Goal: Task Accomplishment & Management: Use online tool/utility

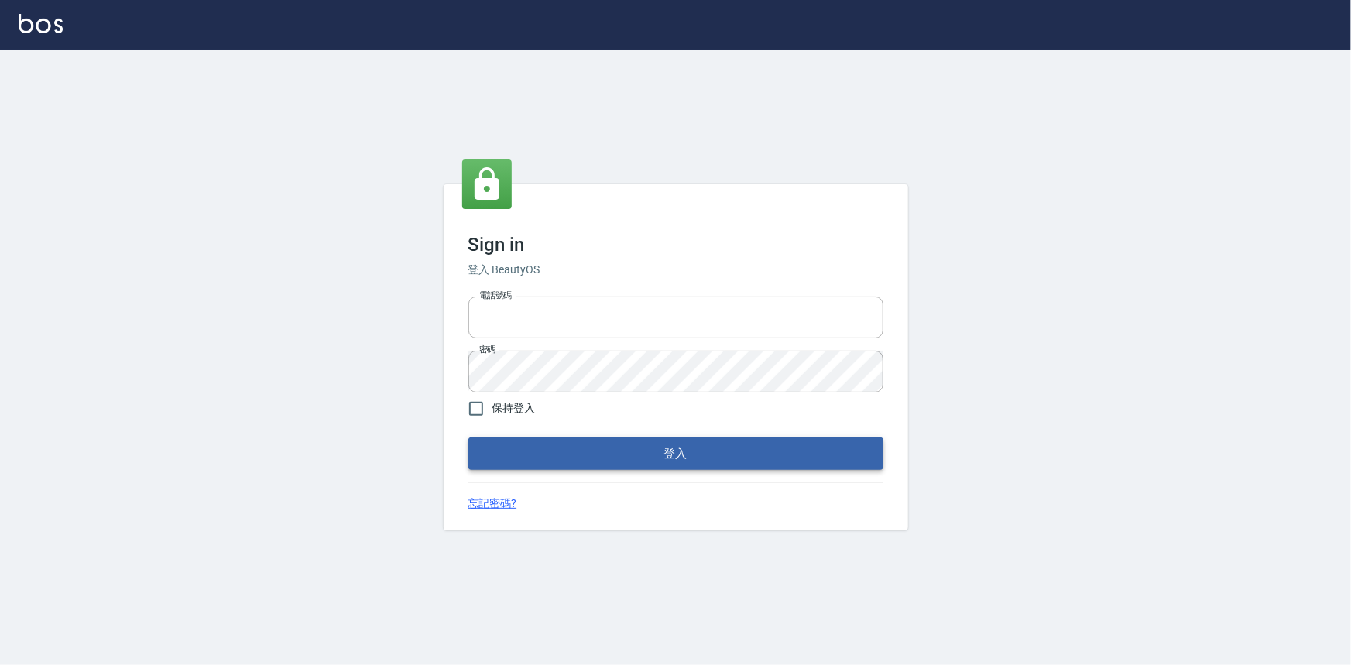
type input "0922670776"
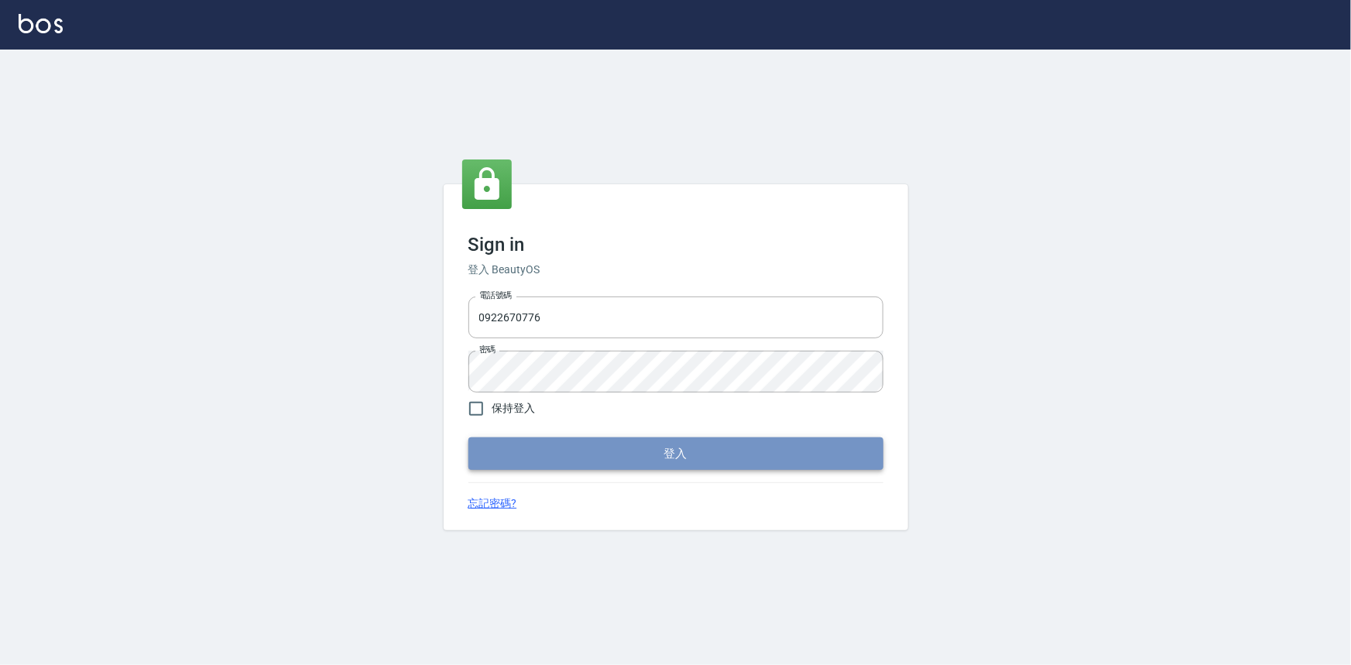
click at [661, 465] on button "登入" at bounding box center [675, 453] width 415 height 33
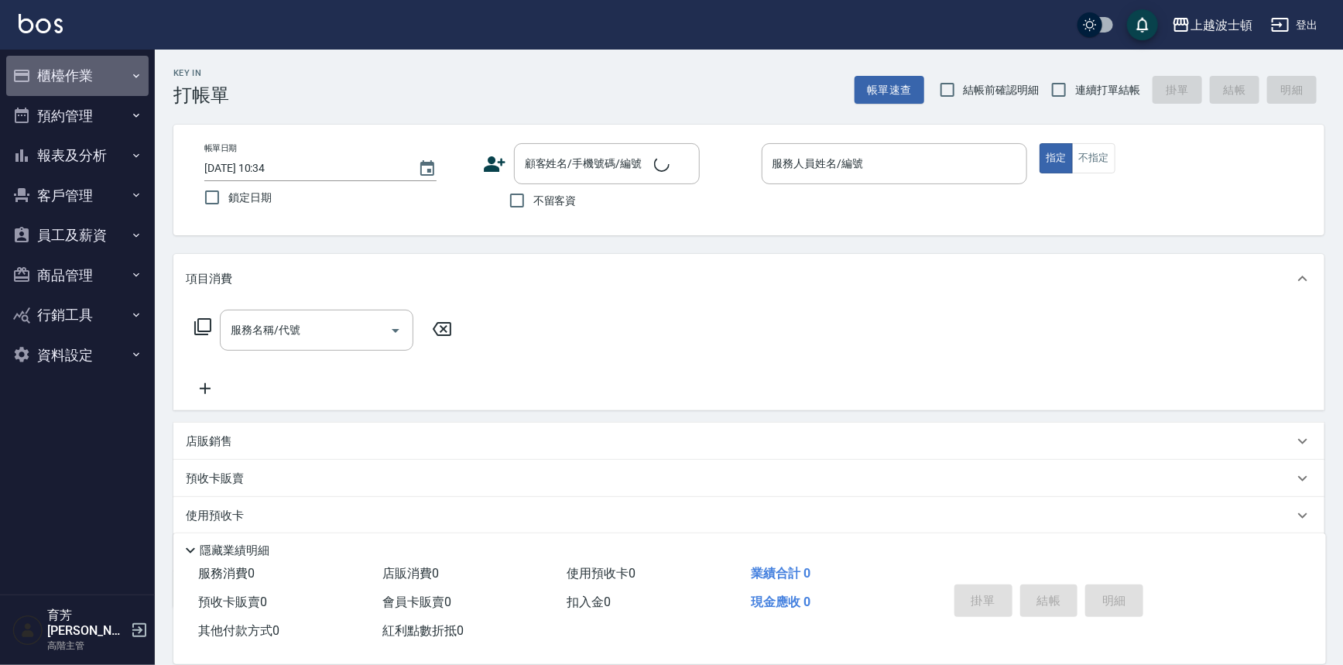
drag, startPoint x: 83, startPoint y: 68, endPoint x: 99, endPoint y: 235, distance: 167.2
click at [83, 70] on button "櫃檯作業" at bounding box center [77, 76] width 142 height 40
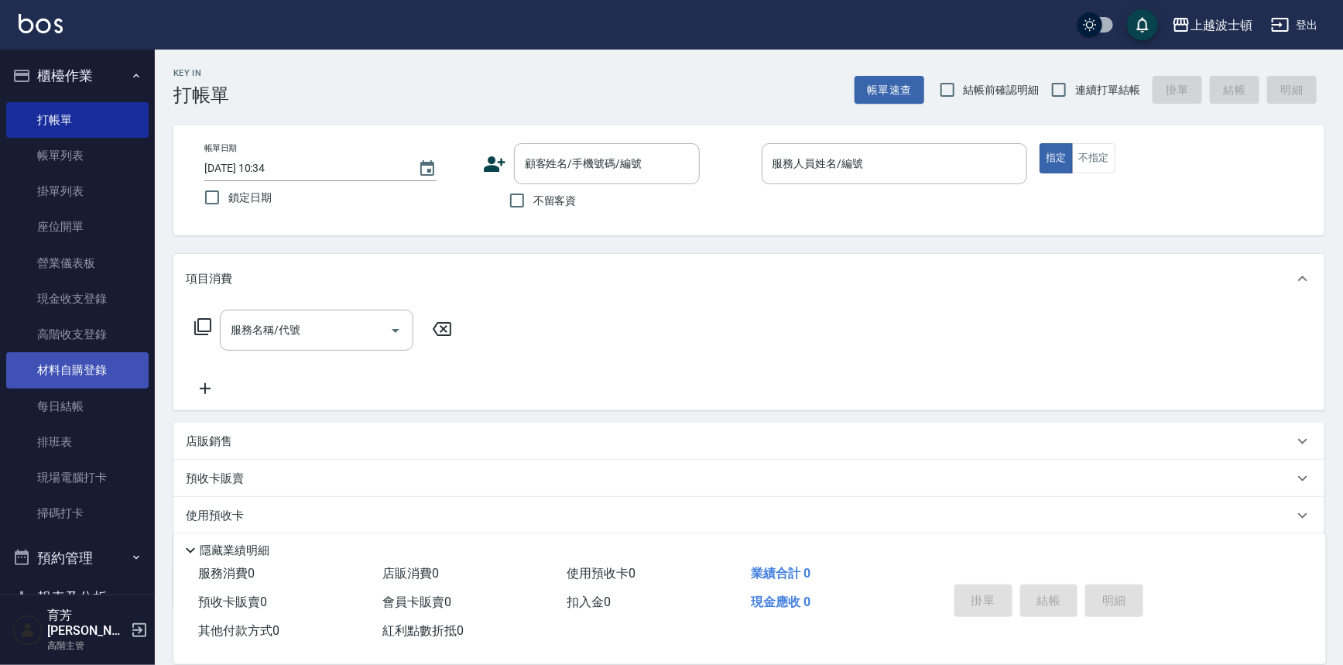
drag, startPoint x: 70, startPoint y: 407, endPoint x: 94, endPoint y: 359, distance: 53.6
click at [70, 407] on link "每日結帳" at bounding box center [77, 407] width 142 height 36
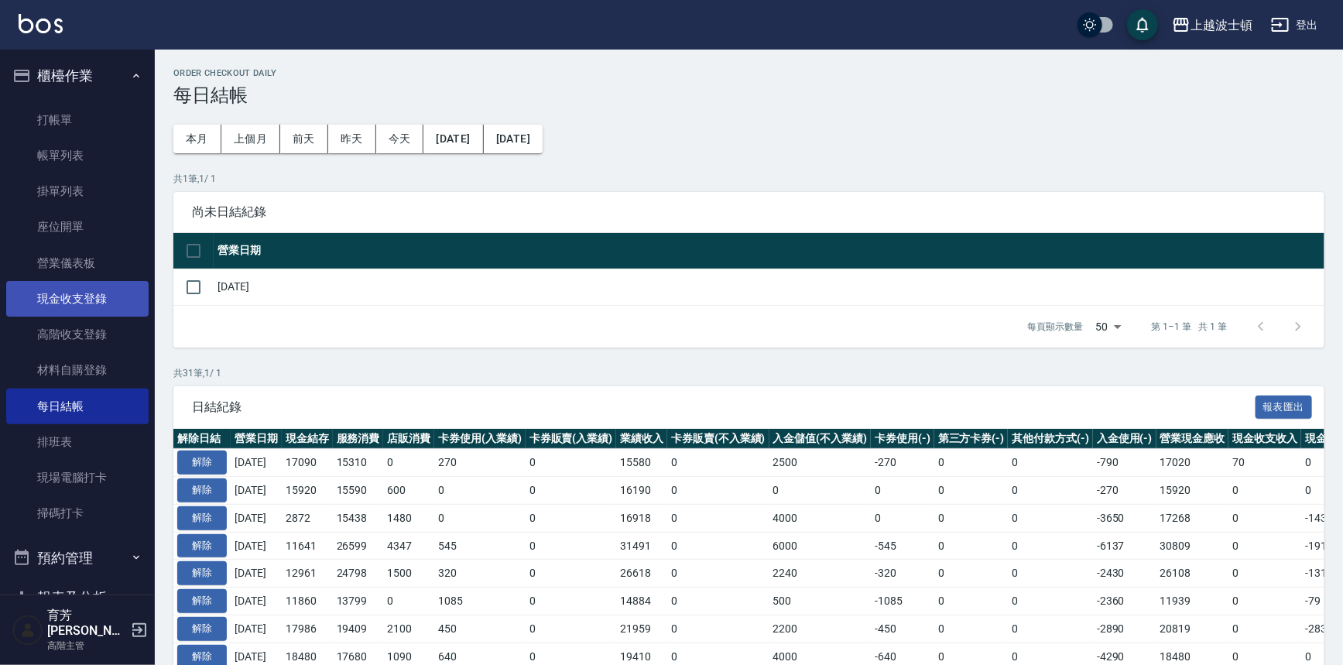
click at [63, 296] on link "現金收支登錄" at bounding box center [77, 299] width 142 height 36
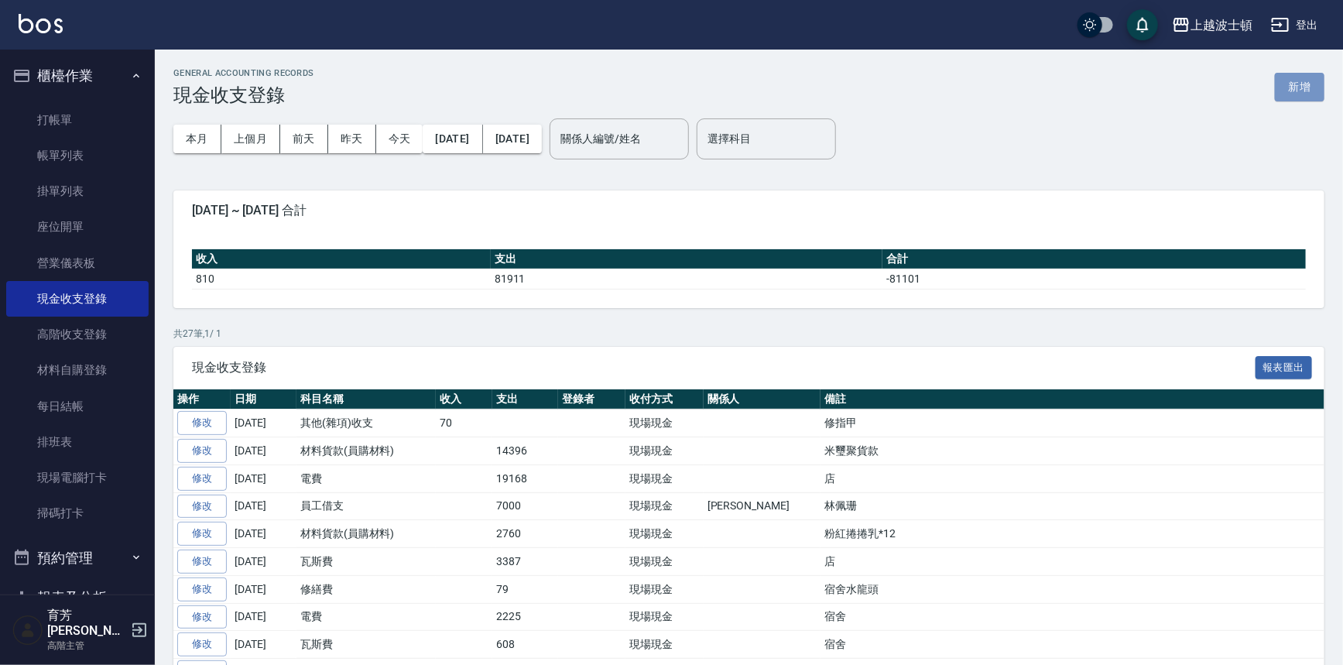
click at [1315, 84] on button "新增" at bounding box center [1300, 87] width 50 height 29
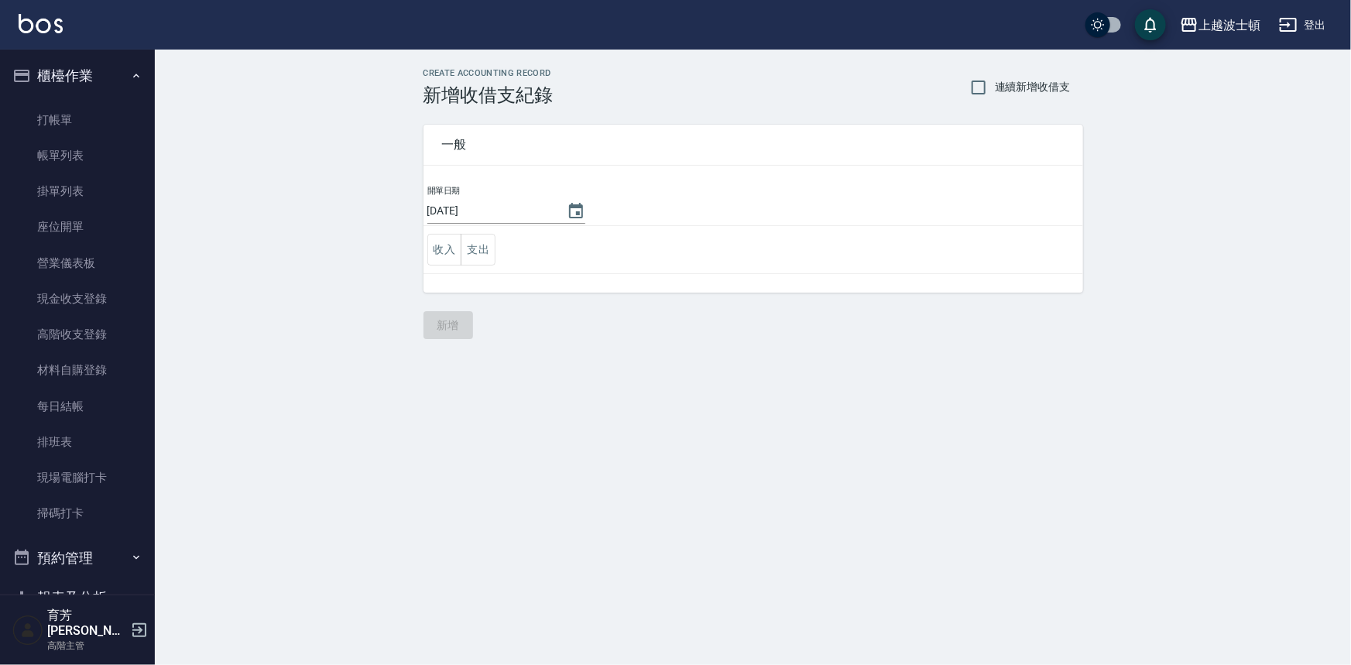
click at [492, 251] on button "支出" at bounding box center [478, 250] width 35 height 32
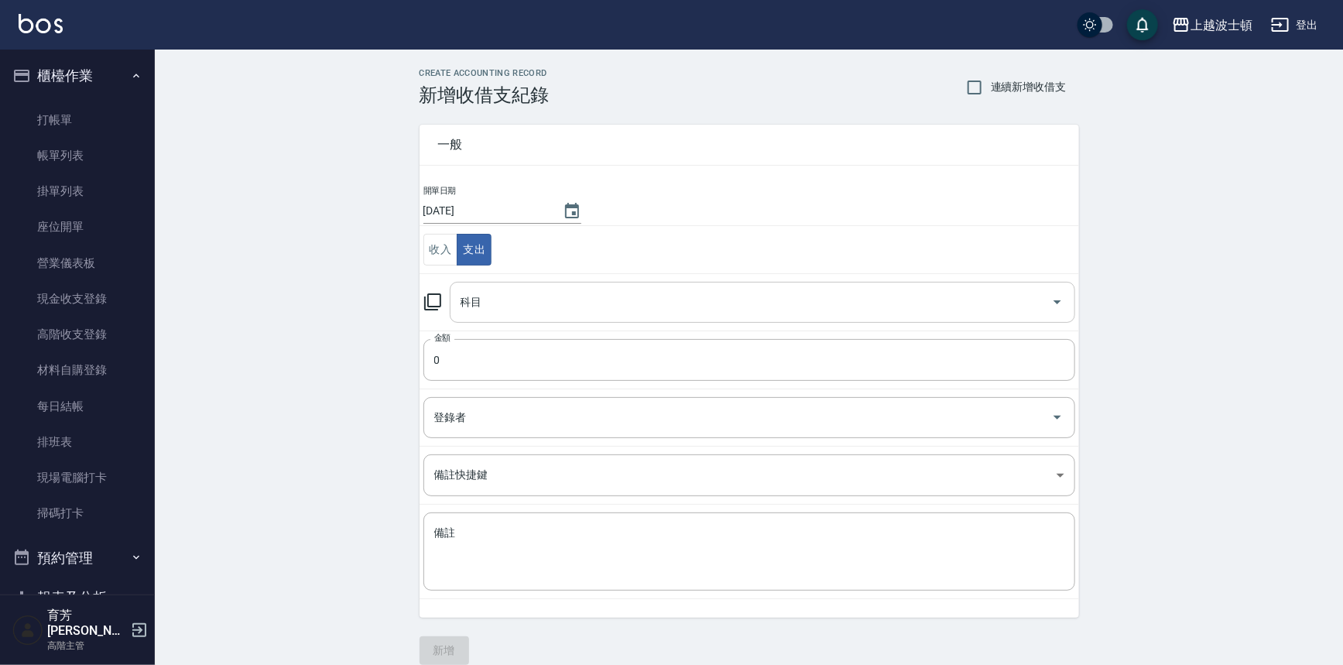
click at [484, 316] on div "科目" at bounding box center [762, 302] width 625 height 41
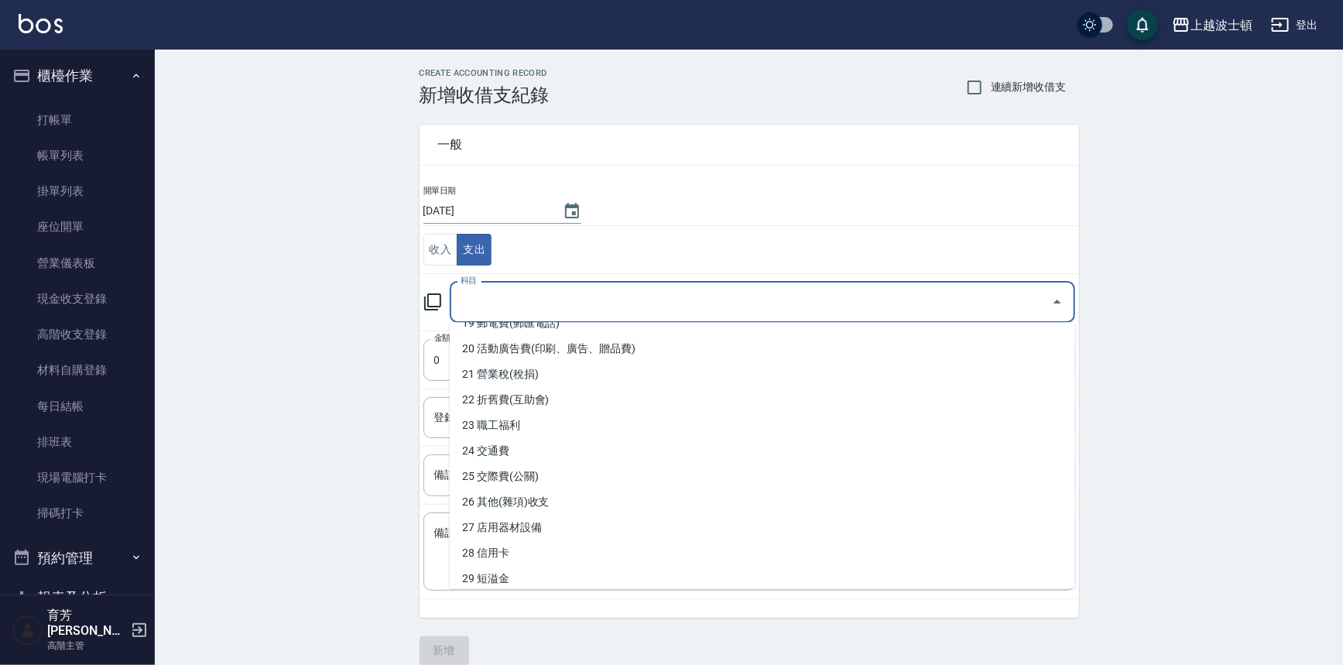
scroll to position [505, 0]
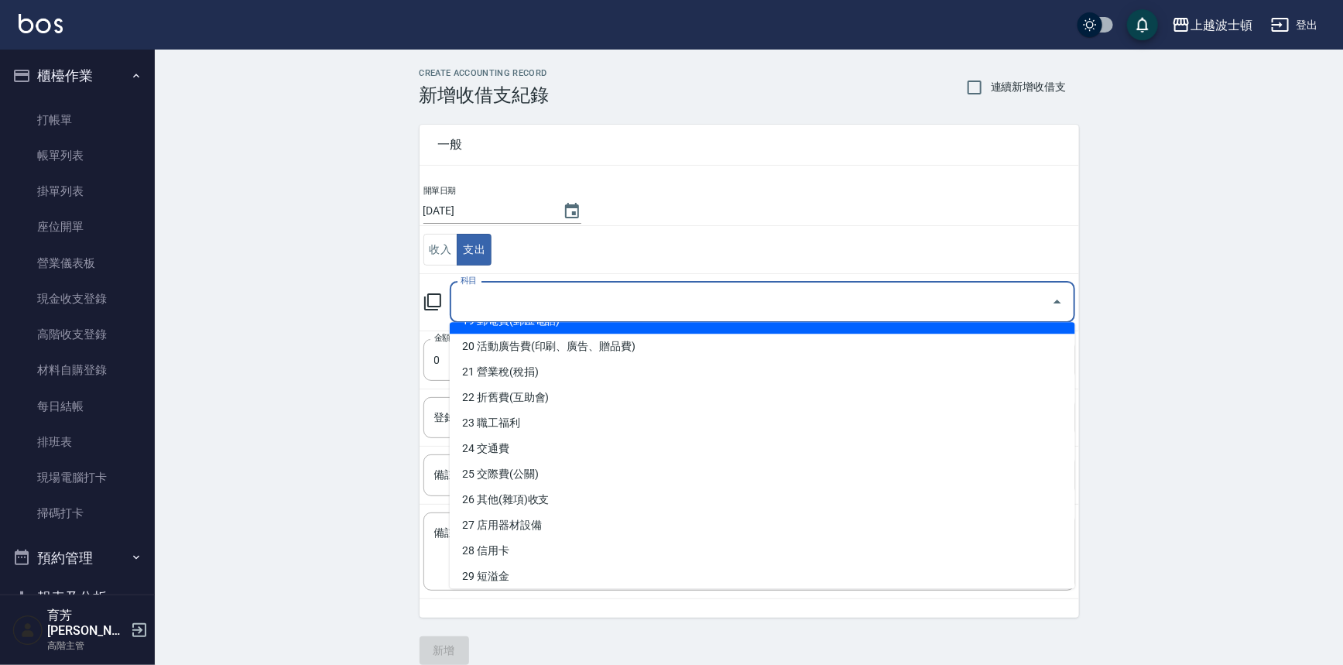
click at [519, 330] on li "19 郵電費(郵匯電話)" at bounding box center [762, 321] width 625 height 26
type input "19 郵電費(郵匯電話)"
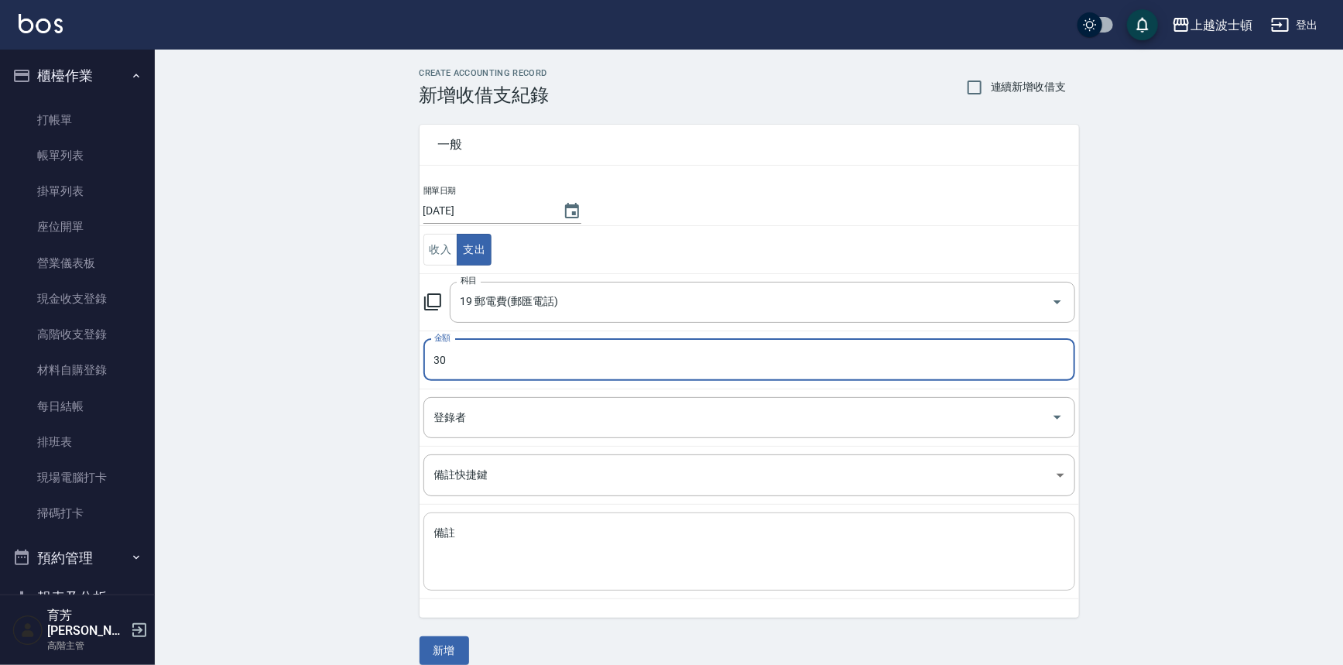
type input "30"
click at [519, 570] on textarea "備註" at bounding box center [749, 552] width 630 height 53
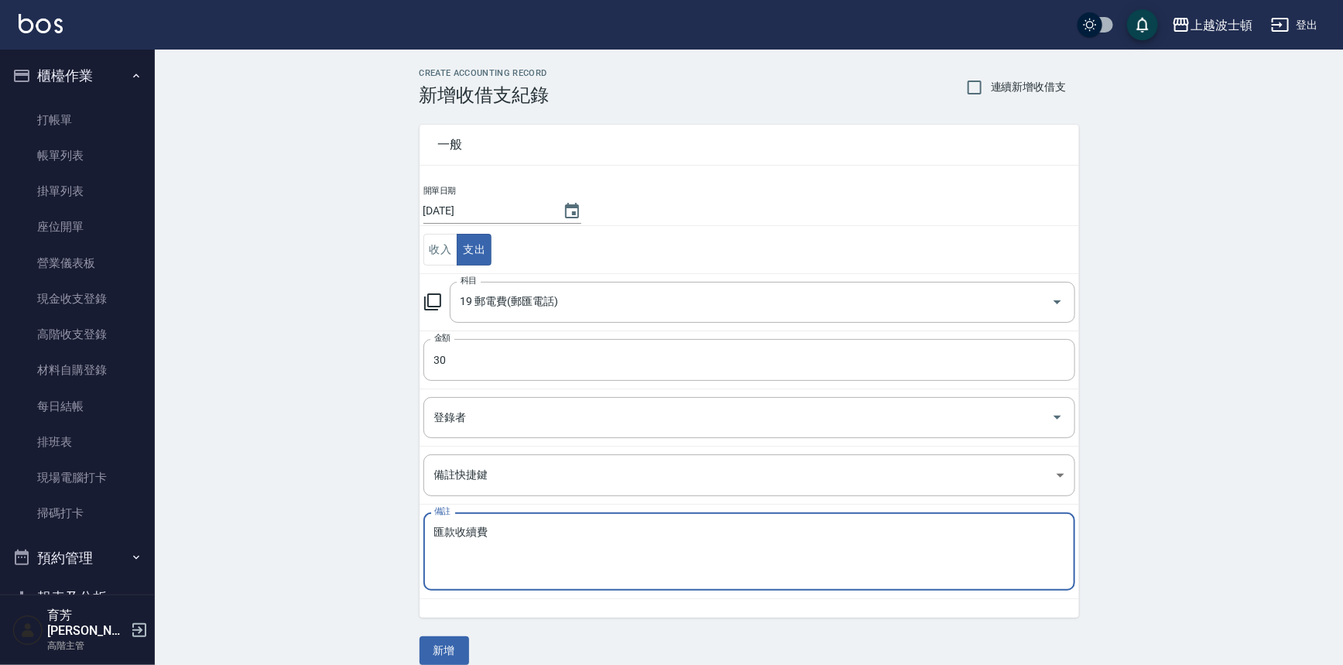
click at [508, 532] on textarea "匯款收續費" at bounding box center [749, 552] width 630 height 53
type textarea "匯款收續費"
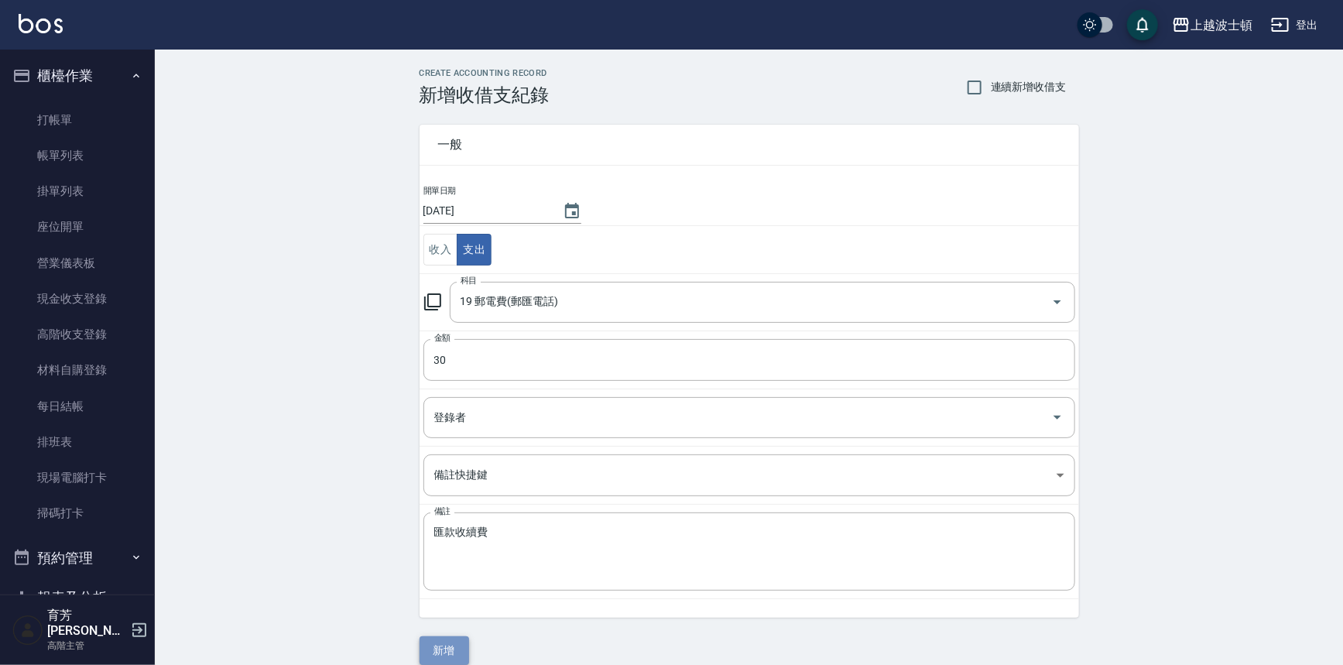
click at [451, 647] on button "新增" at bounding box center [444, 650] width 50 height 29
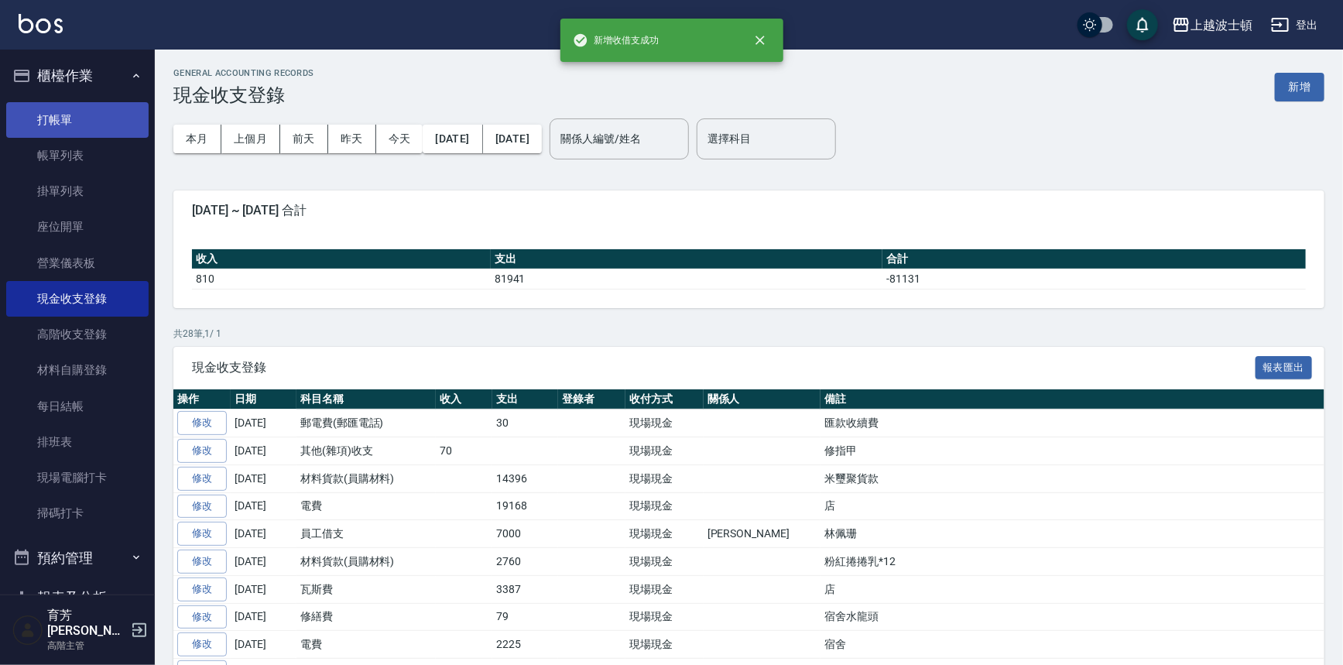
click at [46, 124] on link "打帳單" at bounding box center [77, 120] width 142 height 36
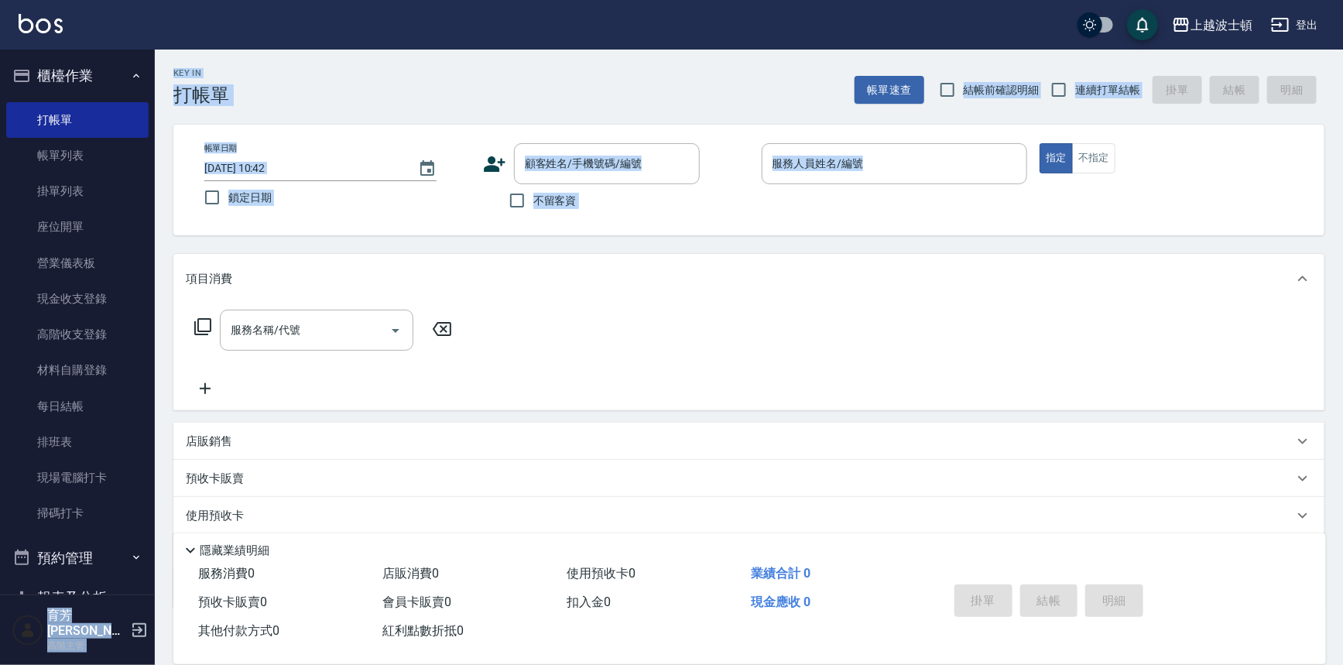
drag, startPoint x: 155, startPoint y: 163, endPoint x: 164, endPoint y: 357, distance: 194.5
click at [164, 357] on div "上越波士頓 登出 櫃檯作業 打帳單 帳單列表 掛單列表 座位開單 營業儀表板 現金收支登錄 高階收支登錄 材料自購登錄 每日結帳 排班表 現場電腦打卡 掃碼打…" at bounding box center [671, 377] width 1343 height 754
click at [111, 60] on button "櫃檯作業" at bounding box center [77, 76] width 142 height 40
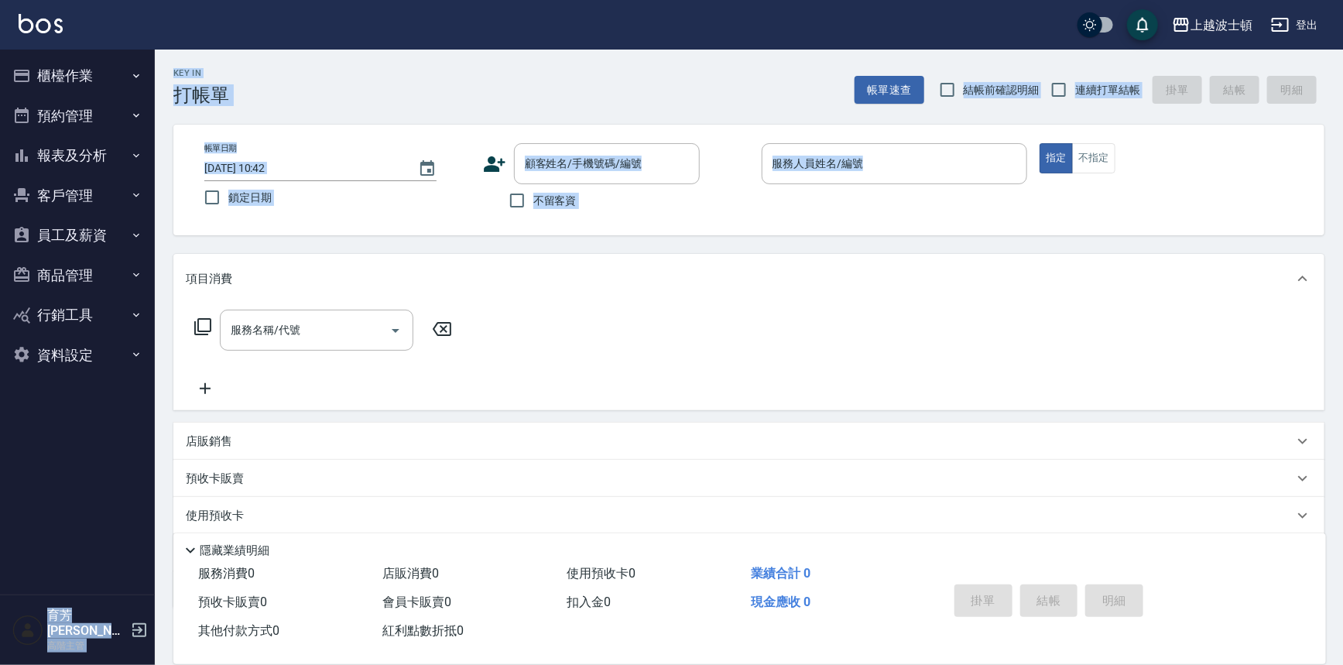
click at [91, 150] on button "報表及分析" at bounding box center [77, 155] width 142 height 40
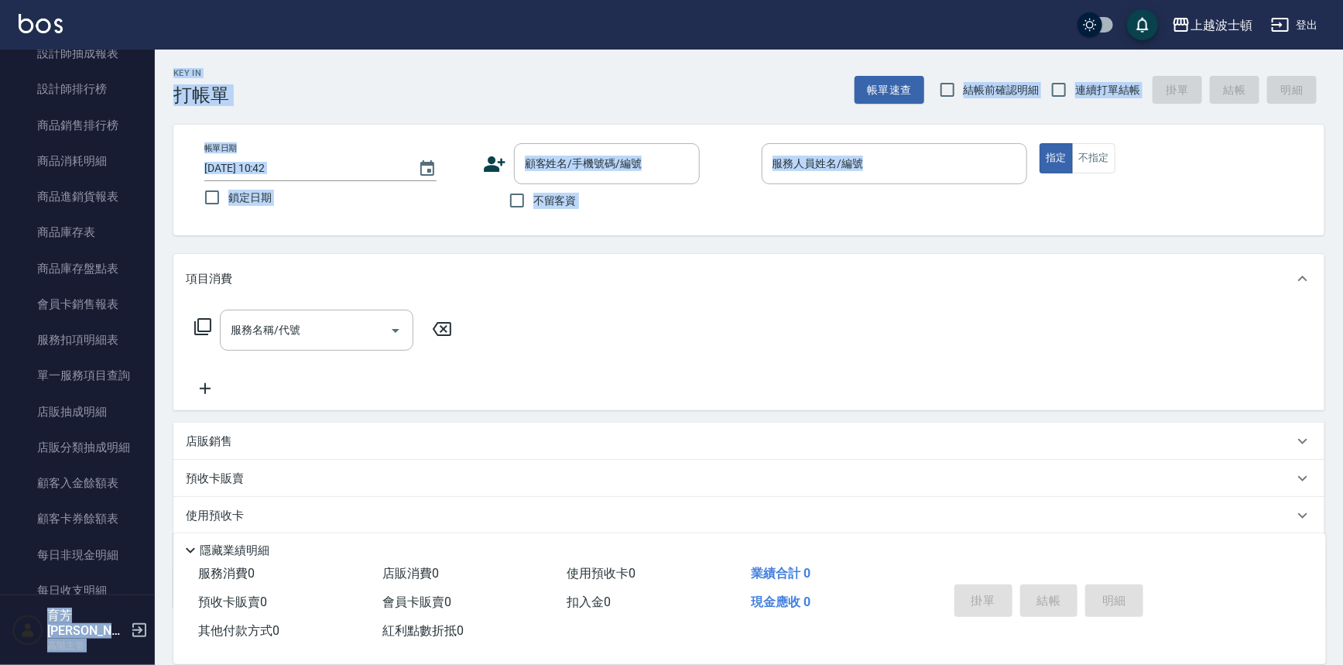
scroll to position [807, 0]
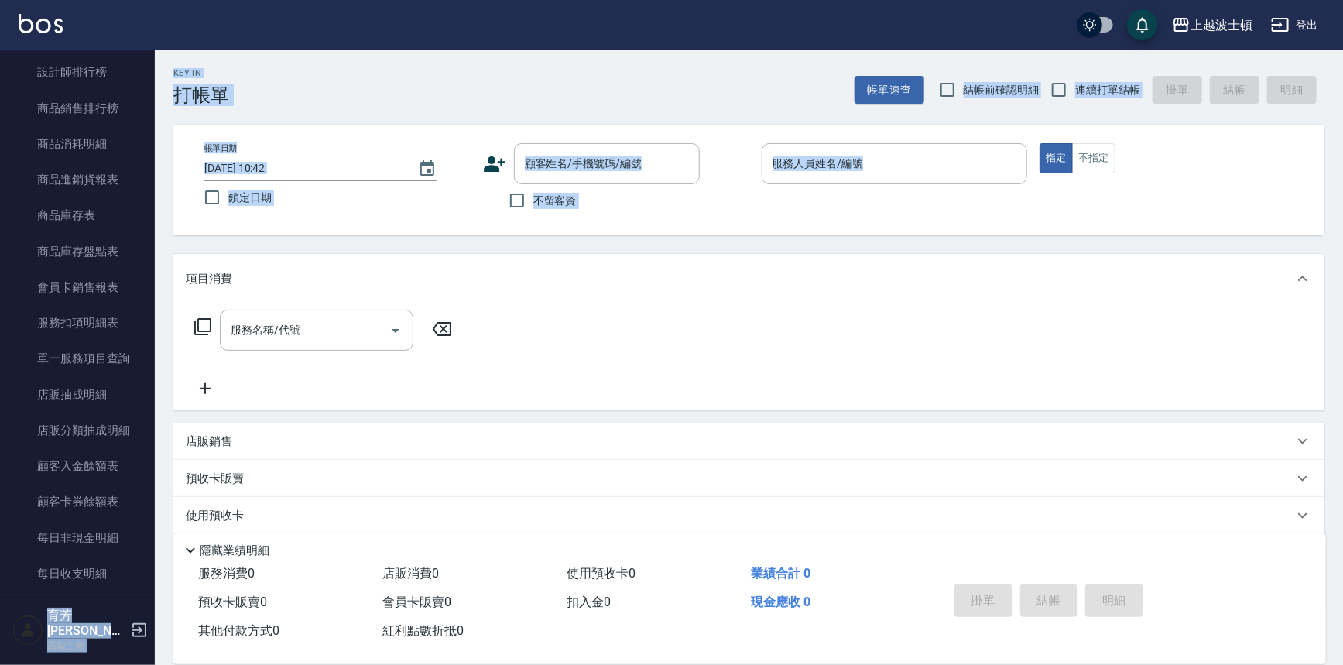
click at [177, 432] on div "店販銷售" at bounding box center [748, 441] width 1151 height 37
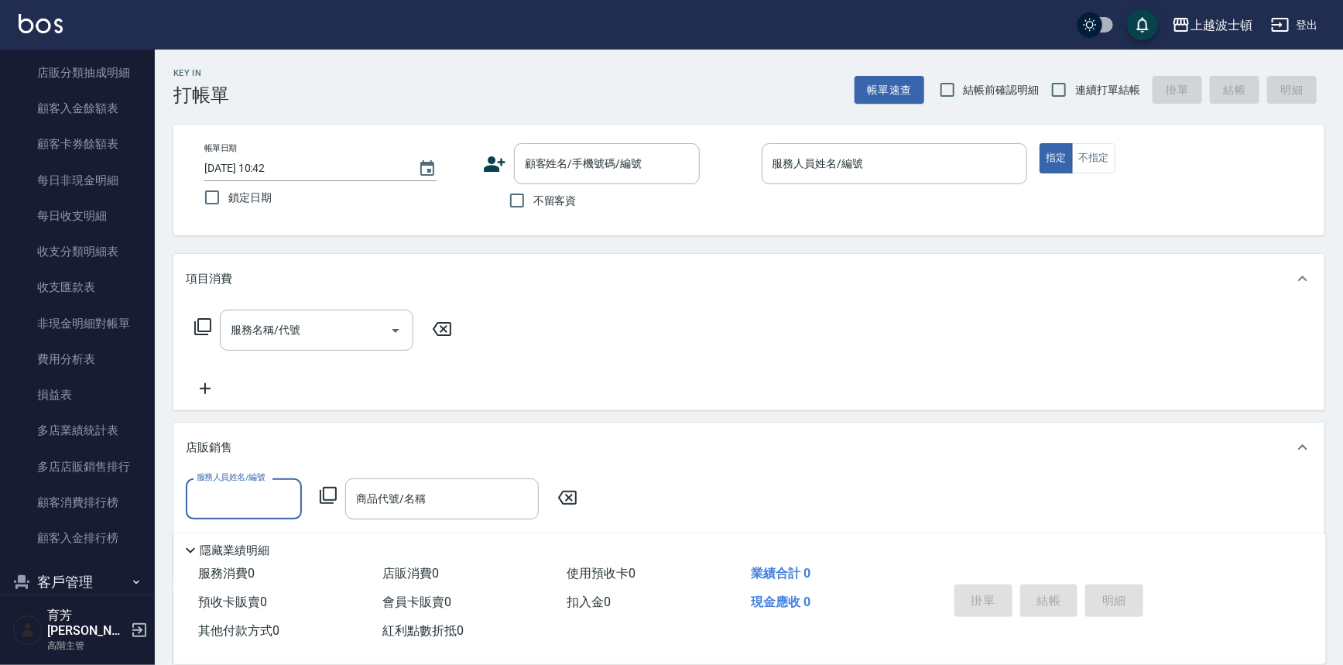
scroll to position [1168, 0]
click at [97, 244] on link "收支分類明細表" at bounding box center [77, 249] width 142 height 36
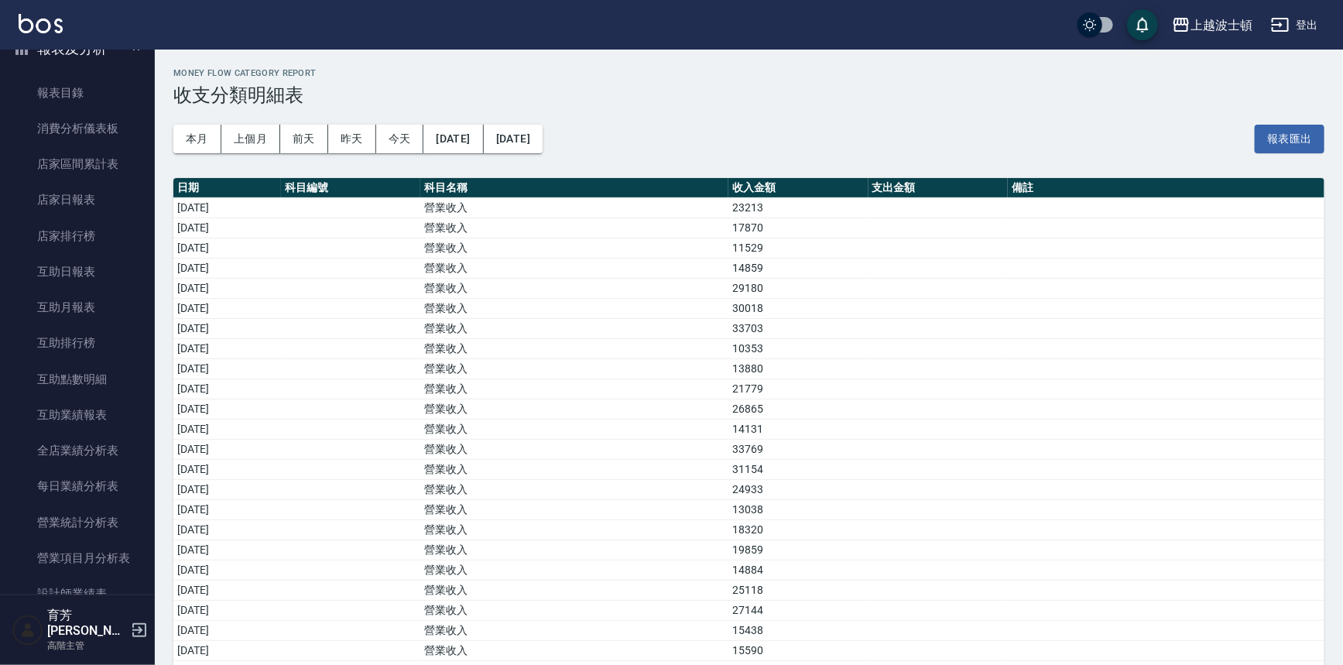
scroll to position [95, 0]
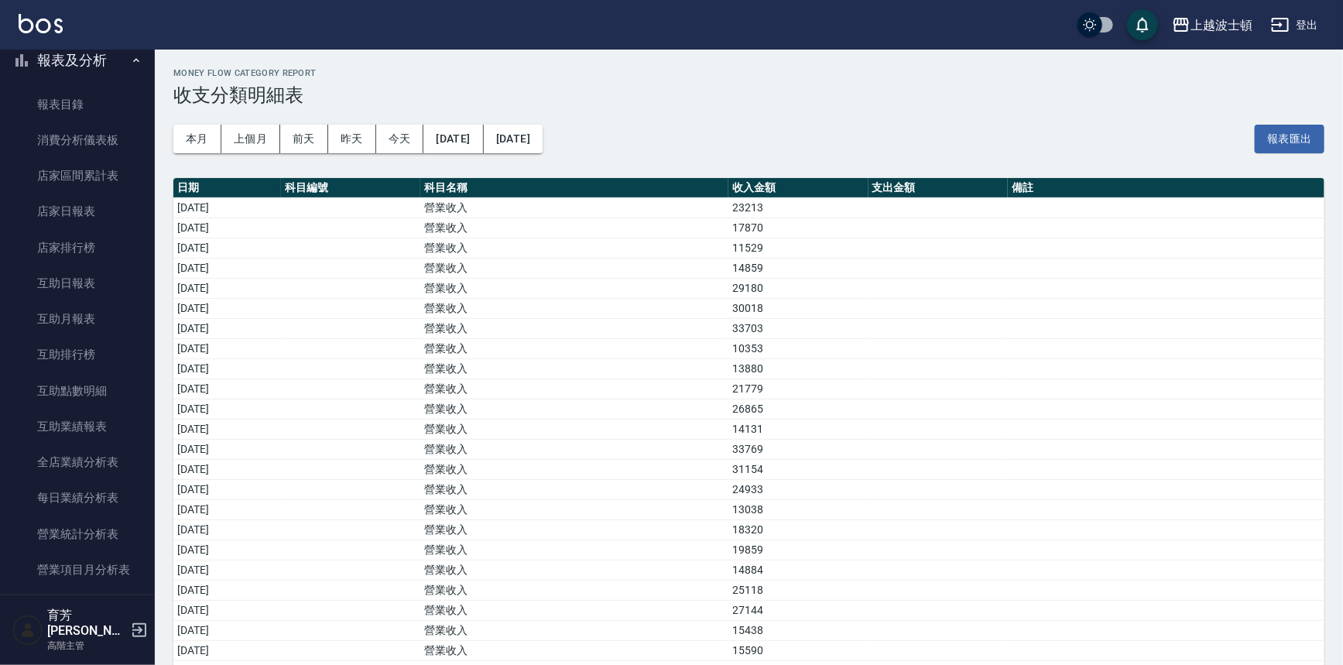
click at [109, 66] on button "報表及分析" at bounding box center [77, 60] width 142 height 40
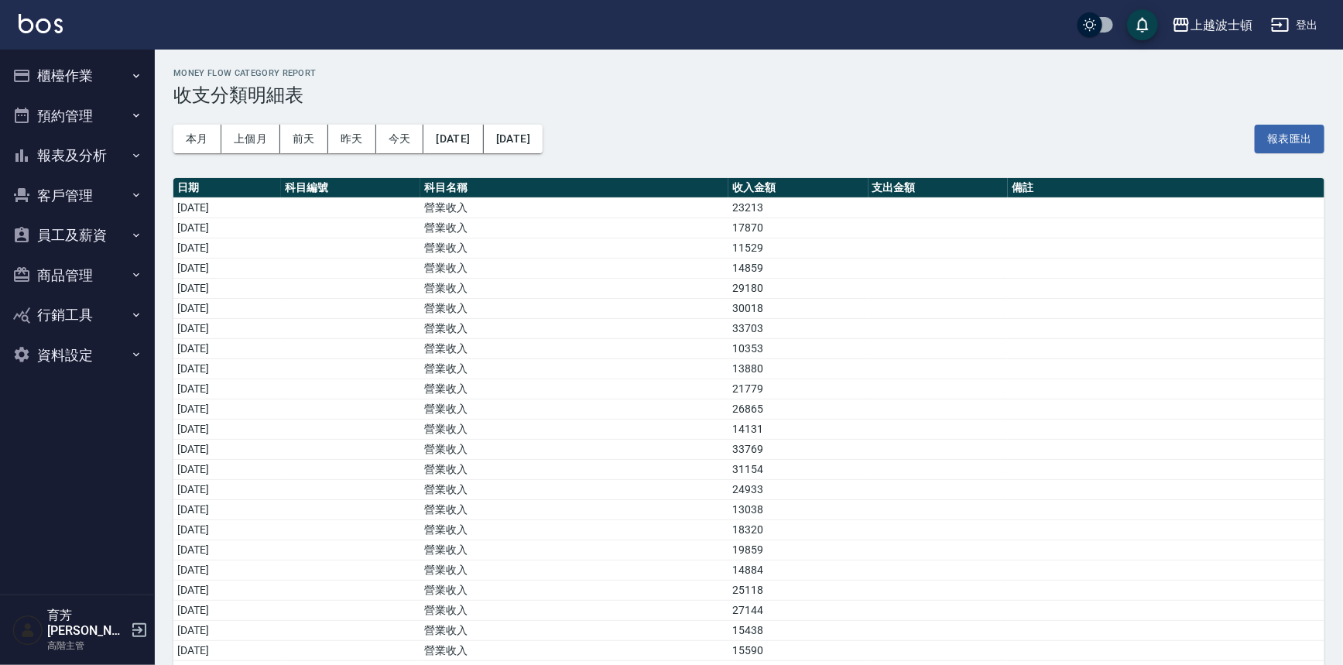
scroll to position [0, 0]
click at [72, 64] on button "櫃檯作業" at bounding box center [77, 76] width 142 height 40
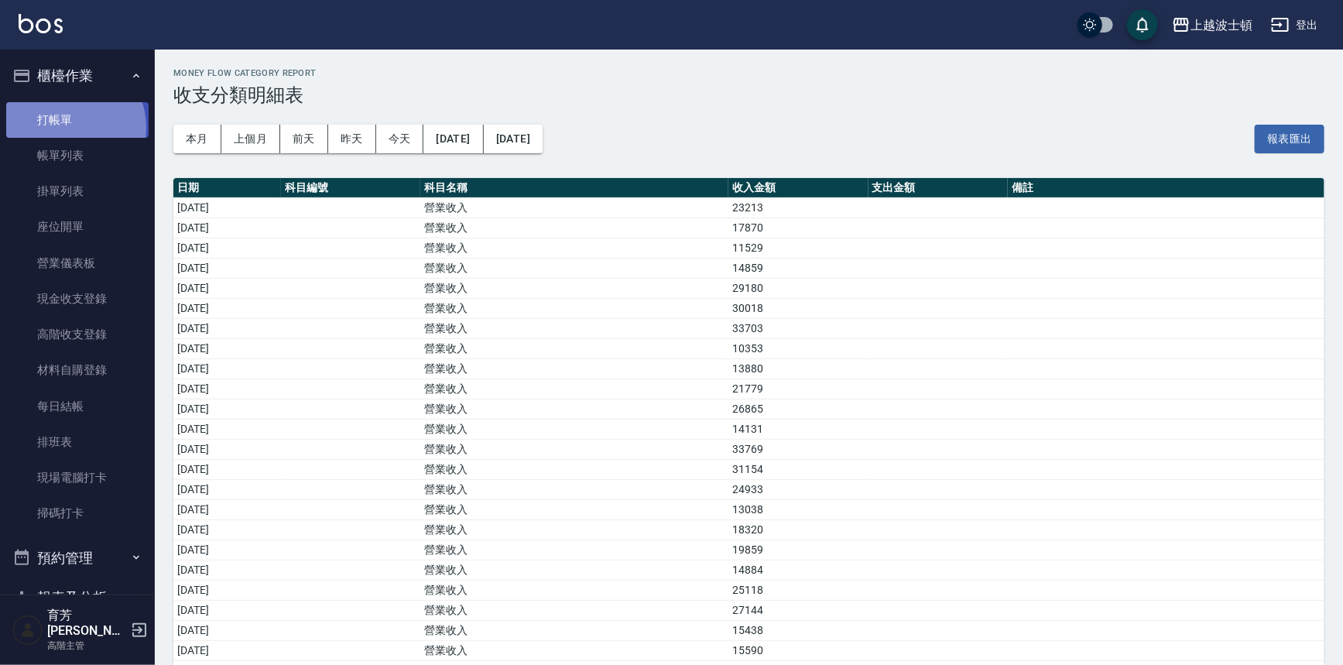
click at [66, 127] on link "打帳單" at bounding box center [77, 120] width 142 height 36
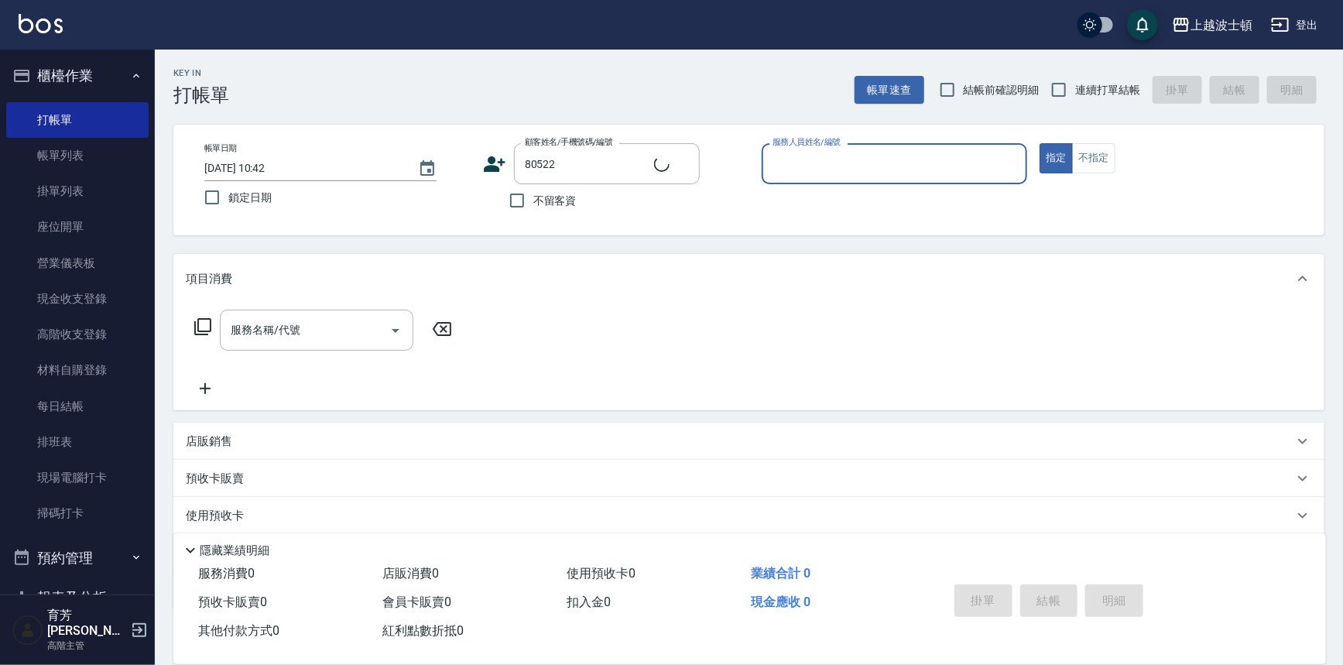
type input "[PERSON_NAME]/0972069522/80522"
type input "怡廷-41"
click at [1039, 143] on button "指定" at bounding box center [1055, 158] width 33 height 30
type button "true"
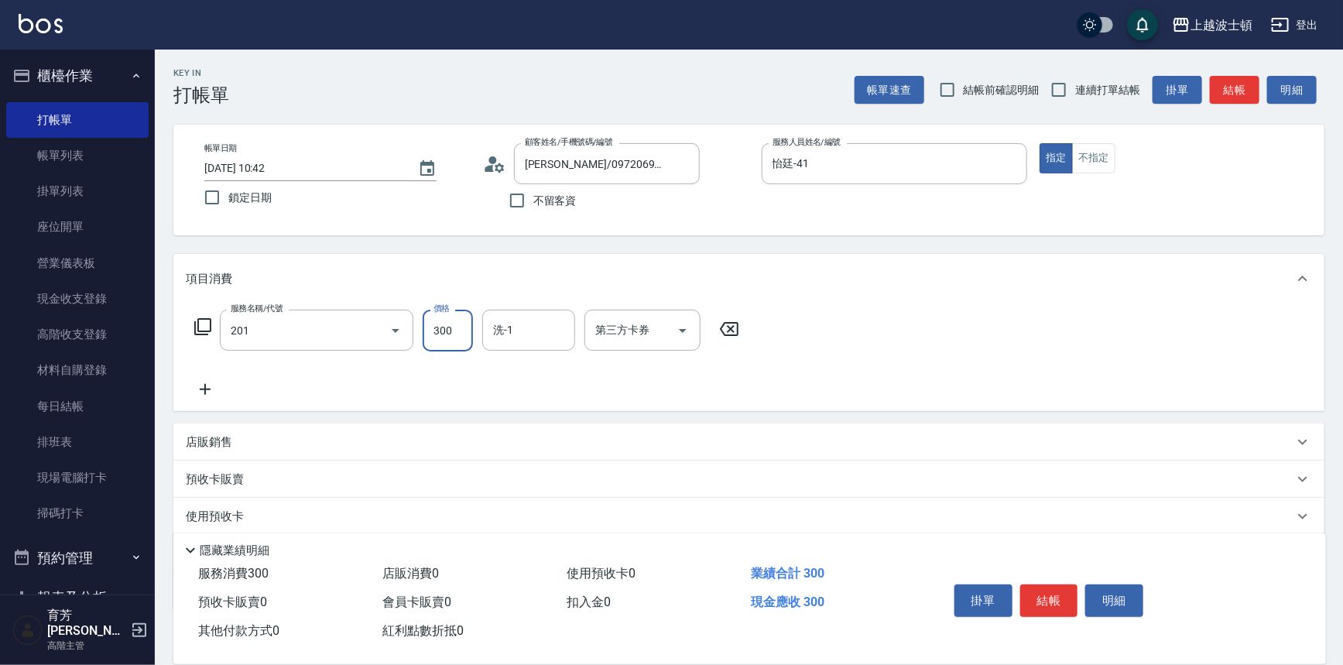
type input "洗髮(201)"
type input "怡廷-41"
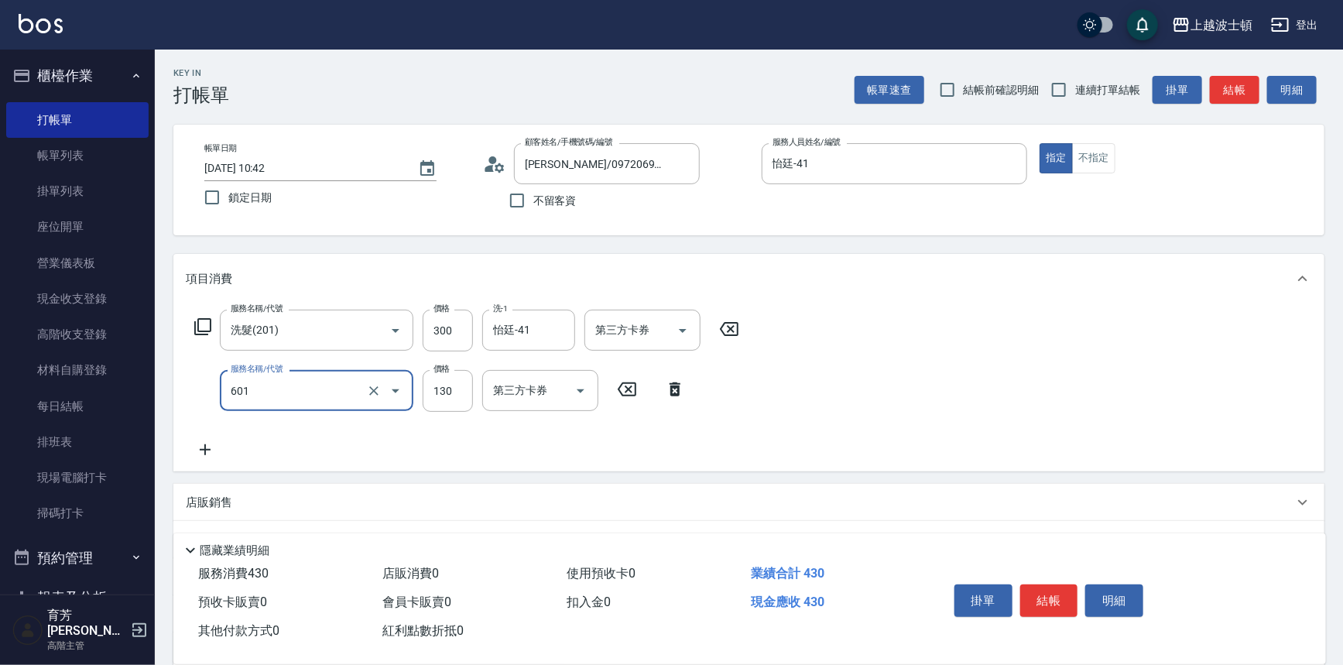
type input "單梳(601)"
type input "100"
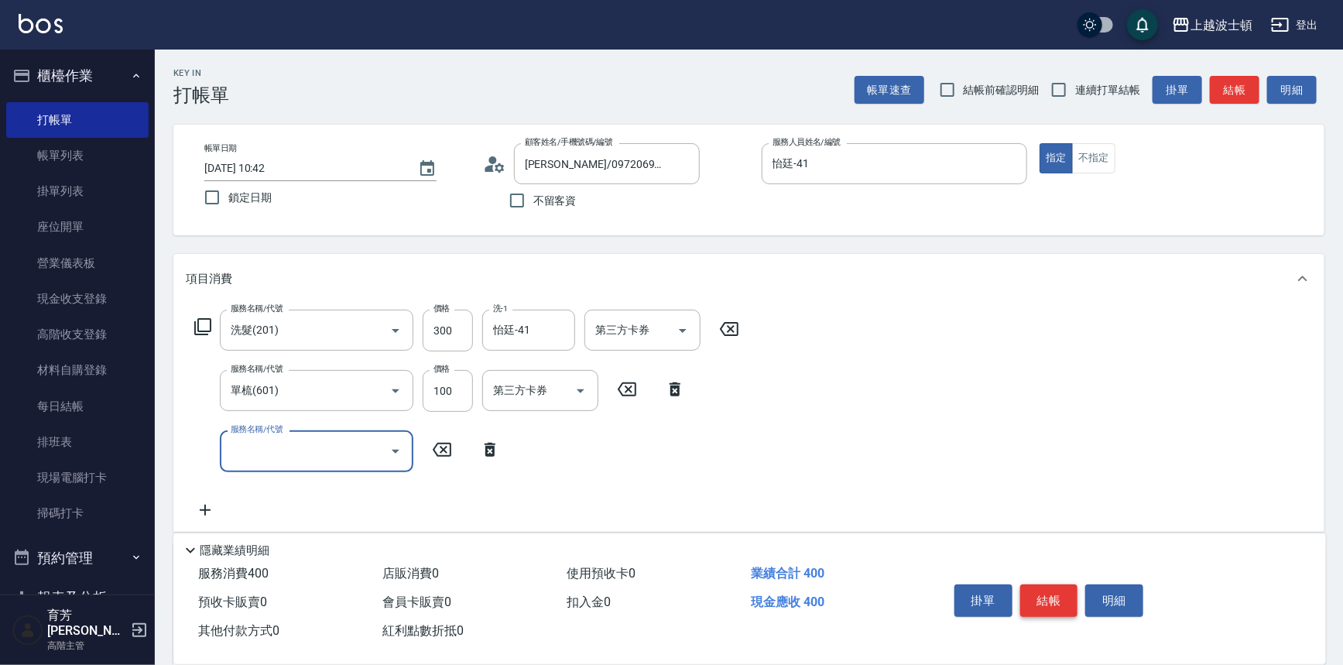
click at [1060, 592] on button "結帳" at bounding box center [1049, 600] width 58 height 33
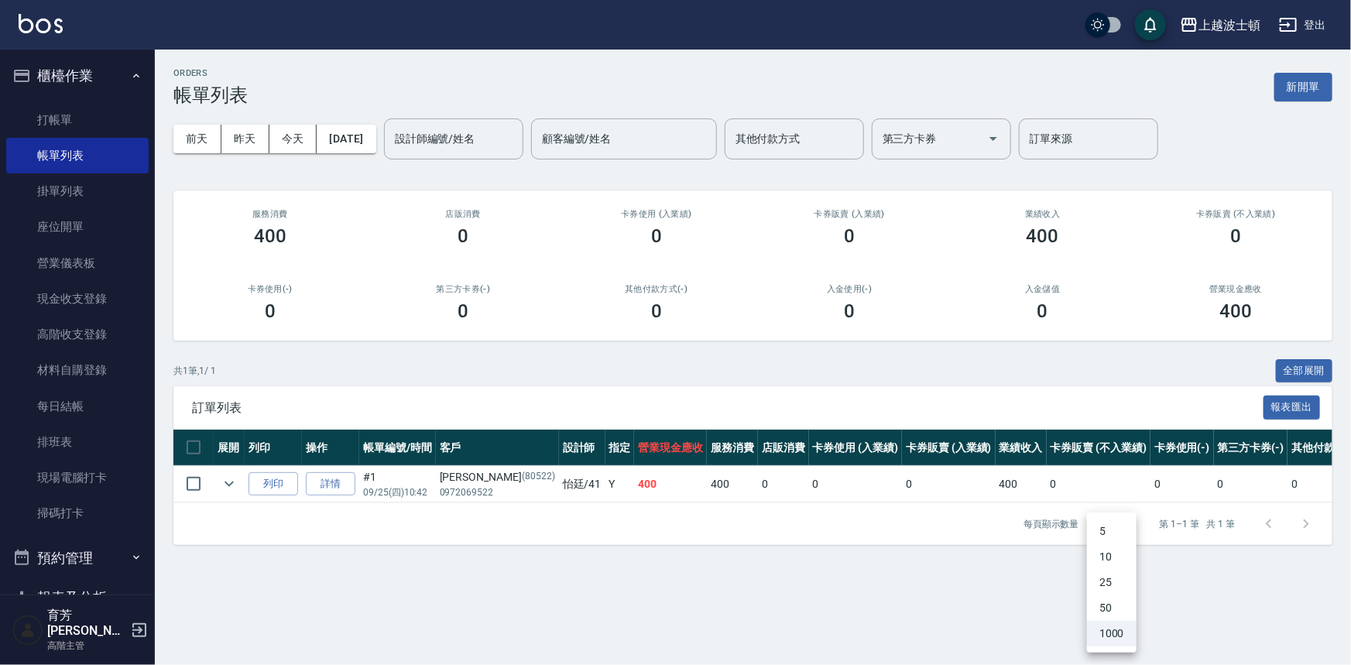
click at [1088, 517] on body "上越波士頓 登出 櫃檯作業 打帳單 帳單列表 掛單列表 座位開單 營業儀表板 現金收支登錄 高階收支登錄 材料自購登錄 每日結帳 排班表 現場電腦打卡 掃碼打…" at bounding box center [675, 332] width 1351 height 665
click at [898, 549] on div at bounding box center [675, 332] width 1351 height 665
click at [72, 115] on link "打帳單" at bounding box center [77, 120] width 142 height 36
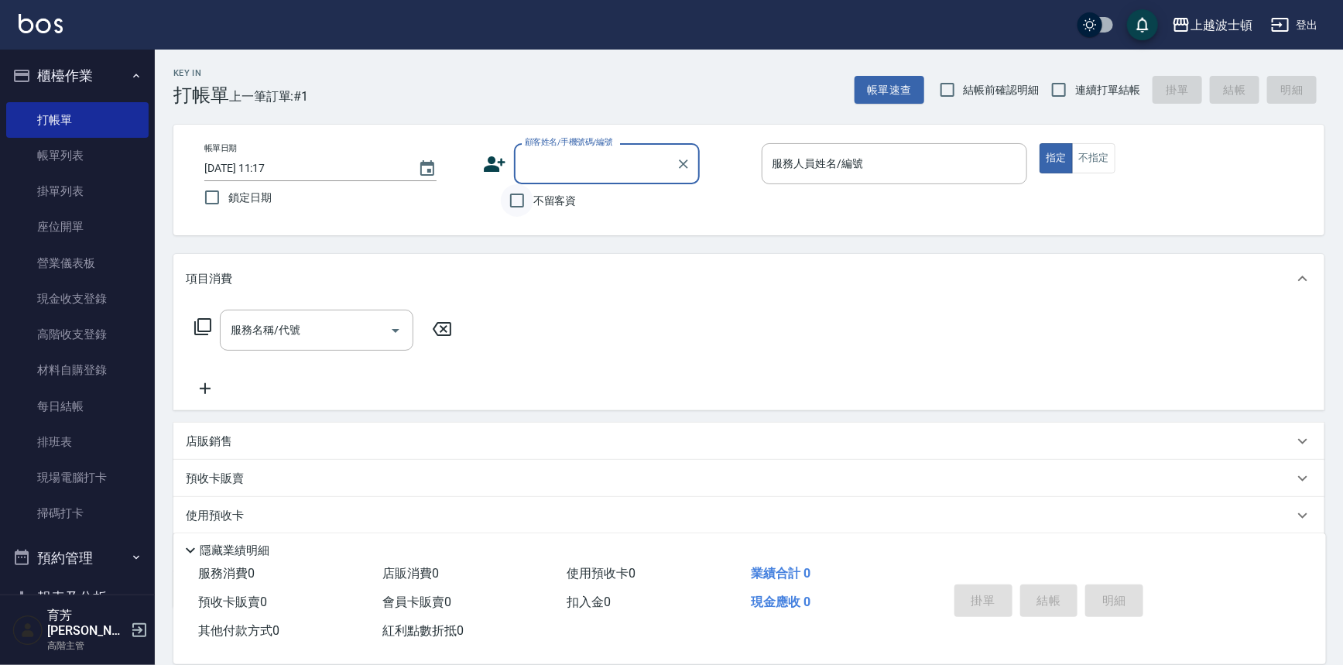
click at [511, 204] on input "不留客資" at bounding box center [517, 200] width 33 height 33
checkbox input "true"
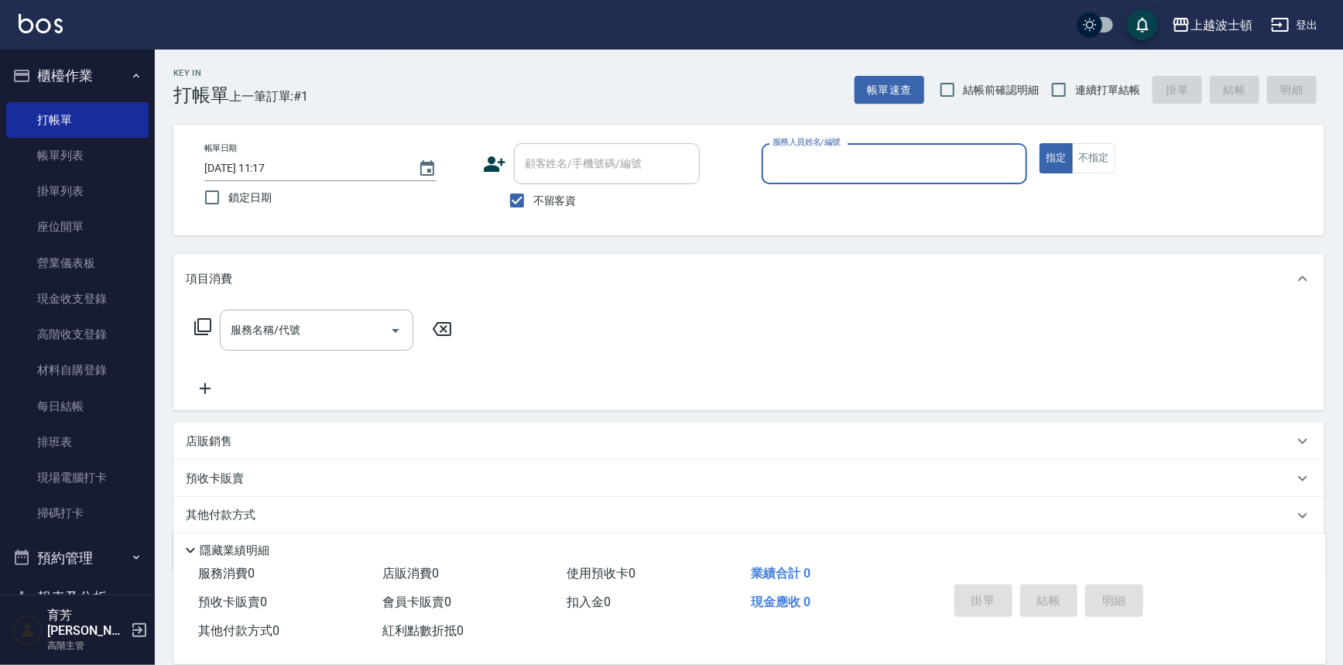
click at [933, 170] on input "服務人員姓名/編號" at bounding box center [895, 163] width 252 height 27
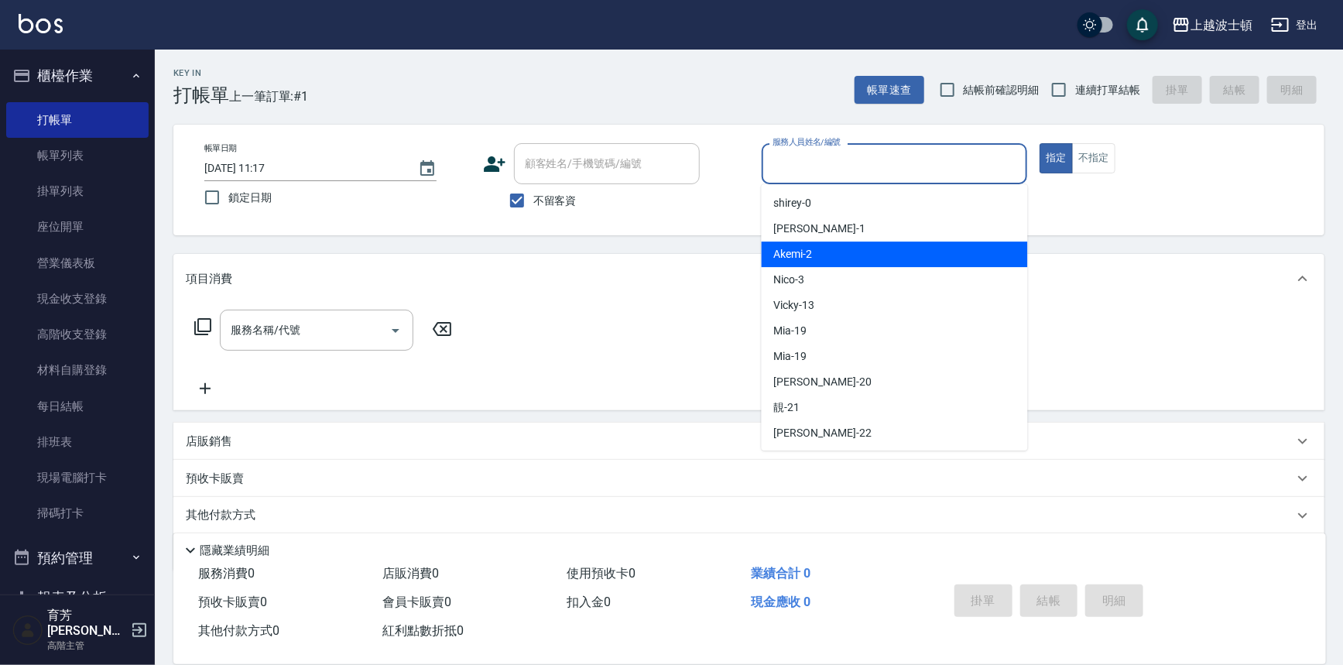
click at [929, 248] on div "Akemi -2" at bounding box center [895, 254] width 266 height 26
type input "Akemi-2"
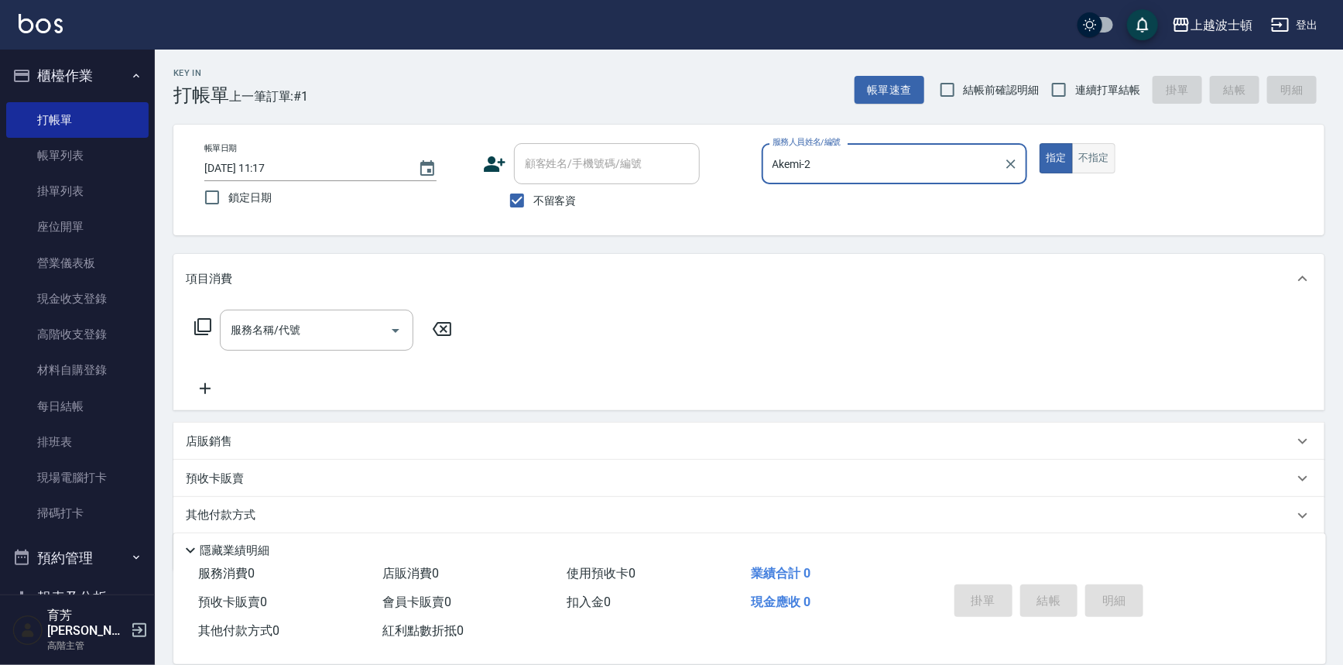
click at [1091, 158] on button "不指定" at bounding box center [1093, 158] width 43 height 30
click at [355, 335] on input "服務名稱/代號" at bounding box center [305, 330] width 156 height 27
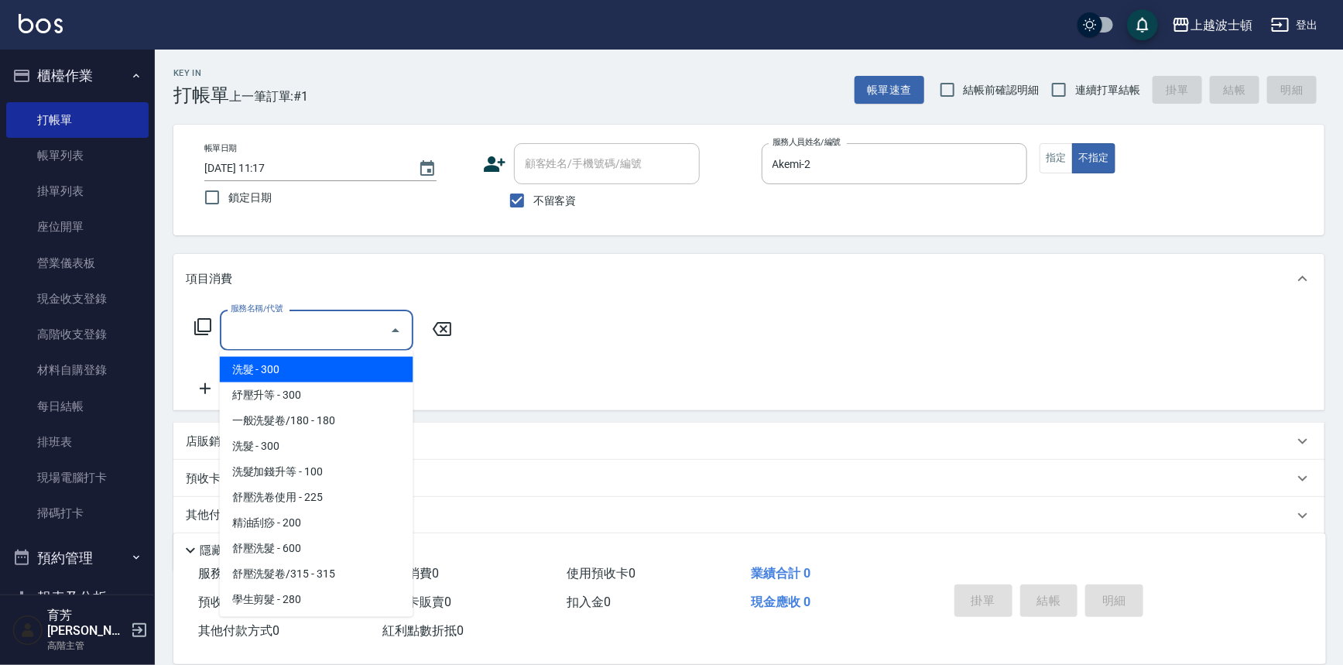
click at [358, 363] on span "洗髮 - 300" at bounding box center [316, 370] width 193 height 26
type input "洗髮(201)"
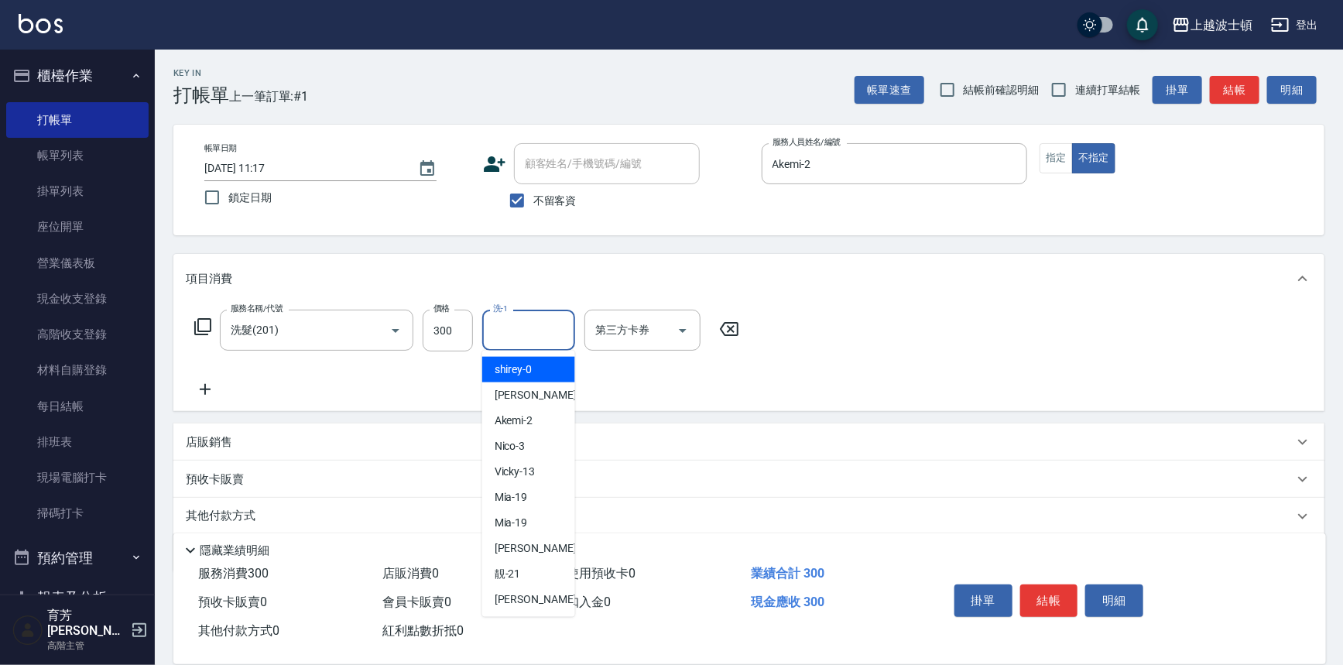
click at [514, 317] on input "洗-1" at bounding box center [528, 330] width 79 height 27
click at [499, 363] on span "Akemi -2" at bounding box center [514, 369] width 39 height 16
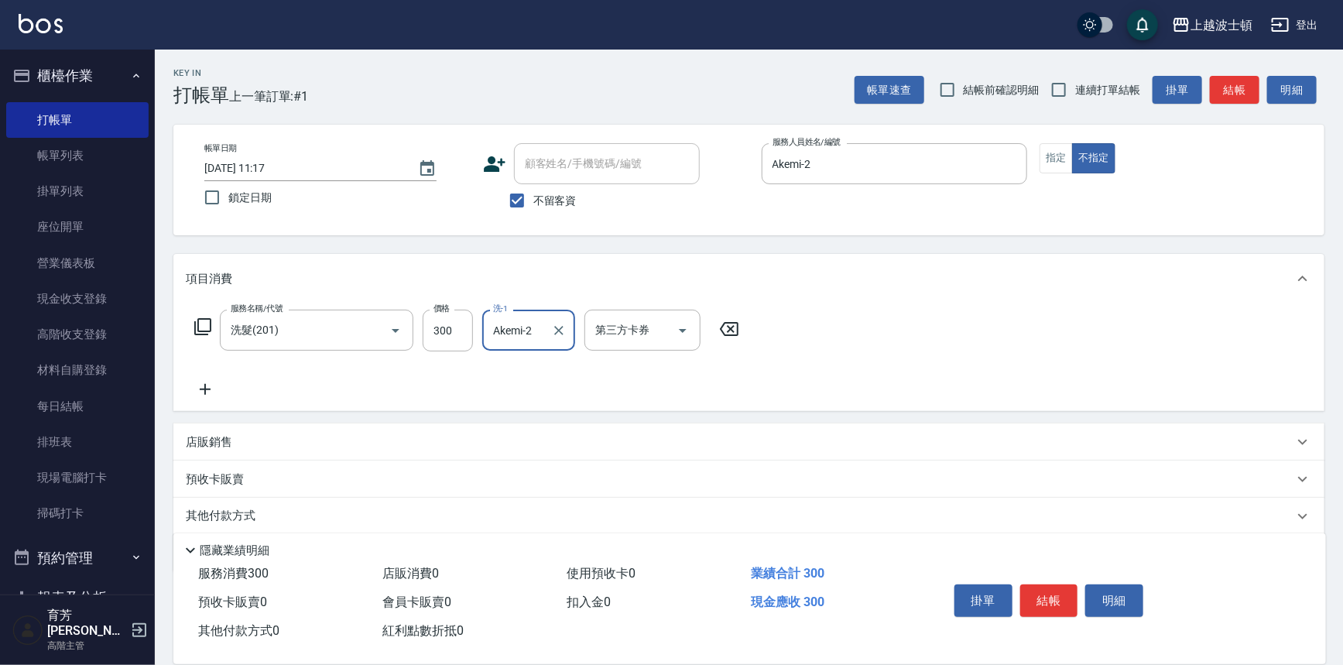
type input "Akemi-2"
click at [209, 385] on icon at bounding box center [205, 389] width 39 height 19
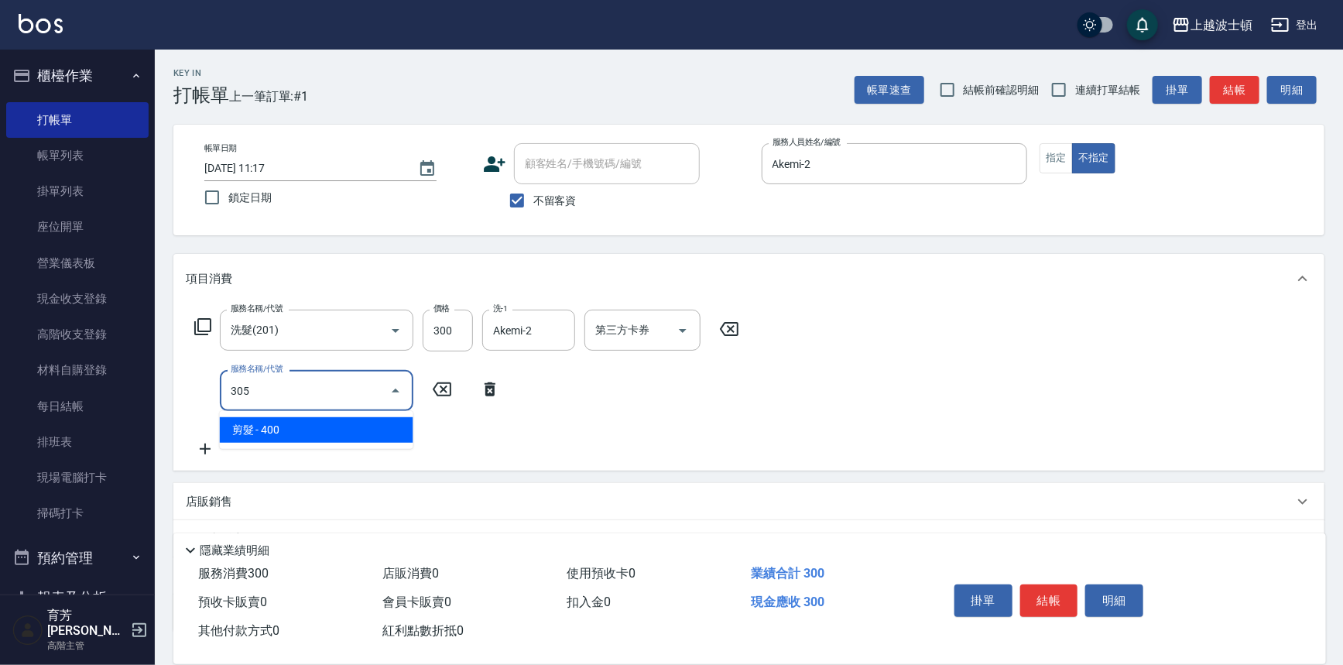
click at [285, 437] on span "剪髮 - 400" at bounding box center [316, 430] width 193 height 26
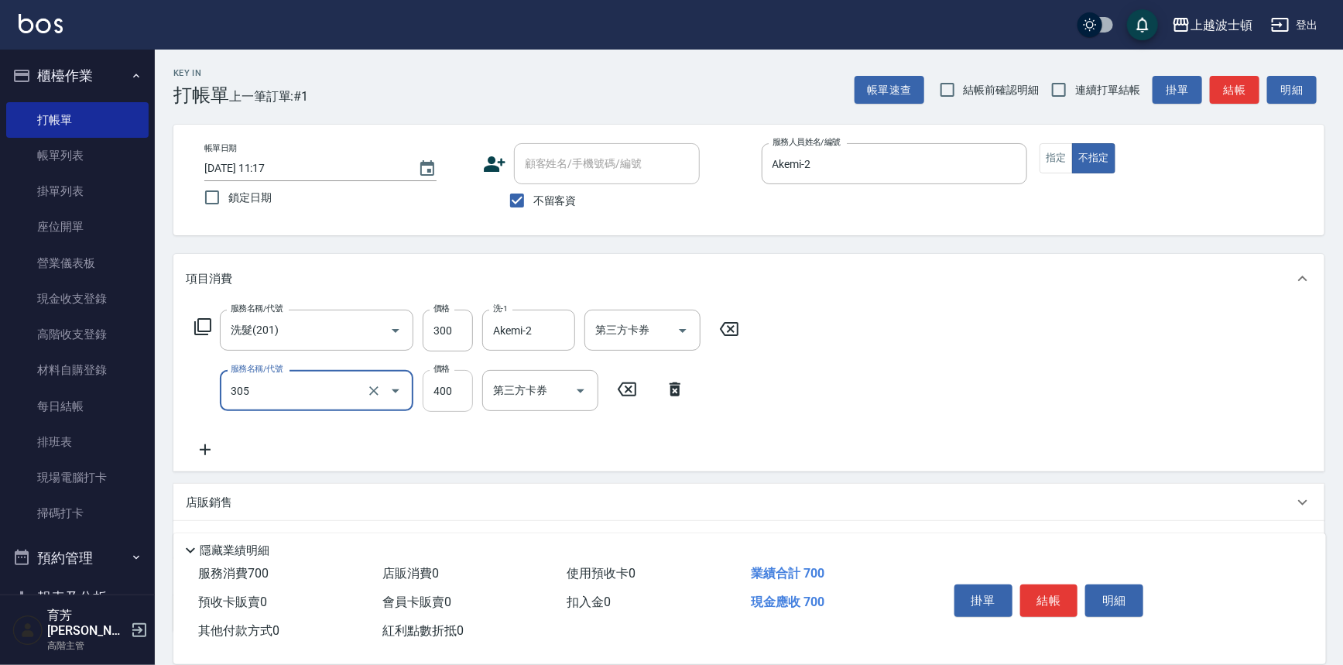
type input "剪髮(305)"
click at [452, 406] on input "400" at bounding box center [448, 391] width 50 height 42
type input "350"
click at [920, 378] on div "服務名稱/代號 洗髮(201) 服務名稱/代號 價格 300 價格 洗-1 Akemi-2 洗-1 第三方卡券 第三方卡券 服務名稱/代號 剪髮(305) 服…" at bounding box center [748, 387] width 1151 height 168
click at [1056, 606] on button "結帳" at bounding box center [1049, 600] width 58 height 33
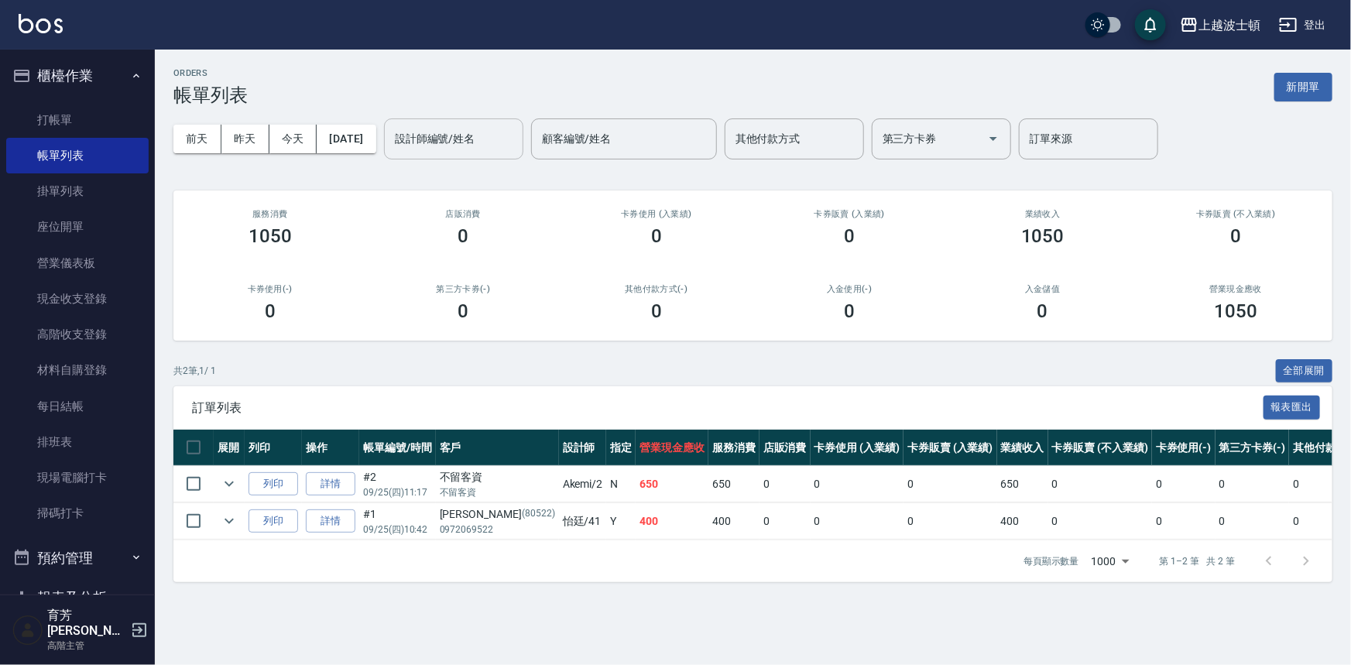
click at [457, 142] on input "設計師編號/姓名" at bounding box center [453, 138] width 125 height 27
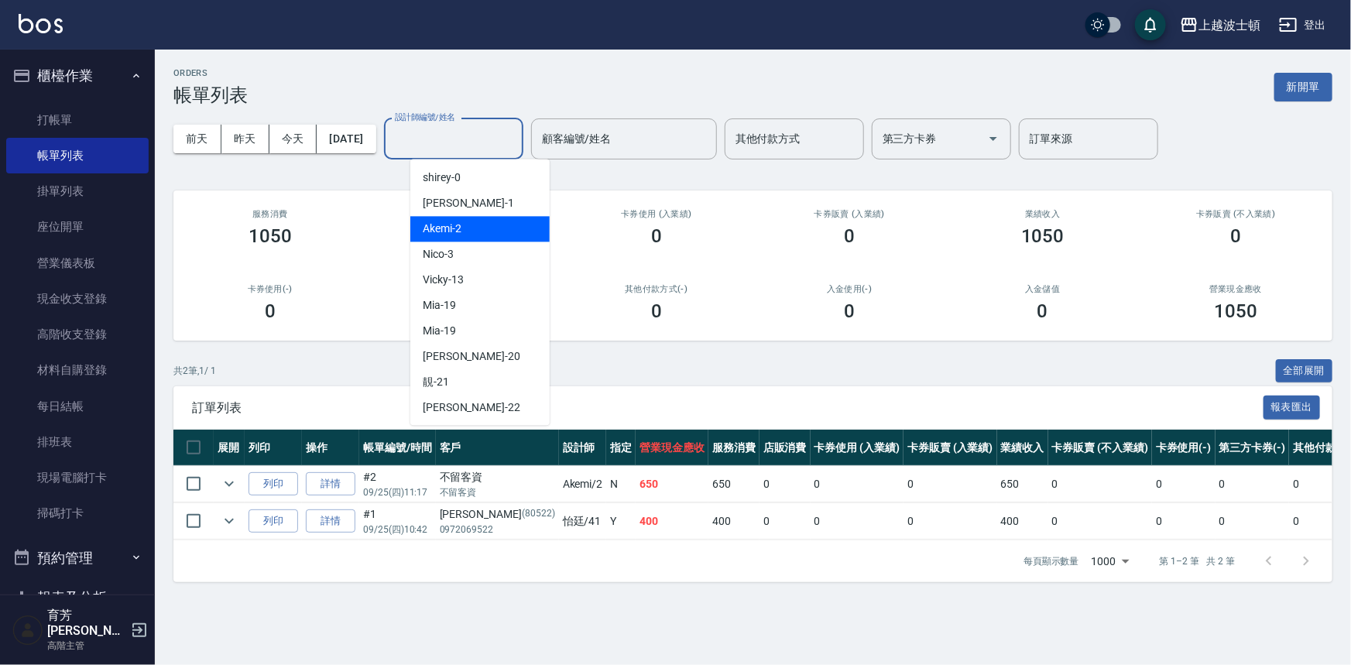
click at [490, 224] on div "Akemi -2" at bounding box center [479, 229] width 139 height 26
type input "Akemi-2"
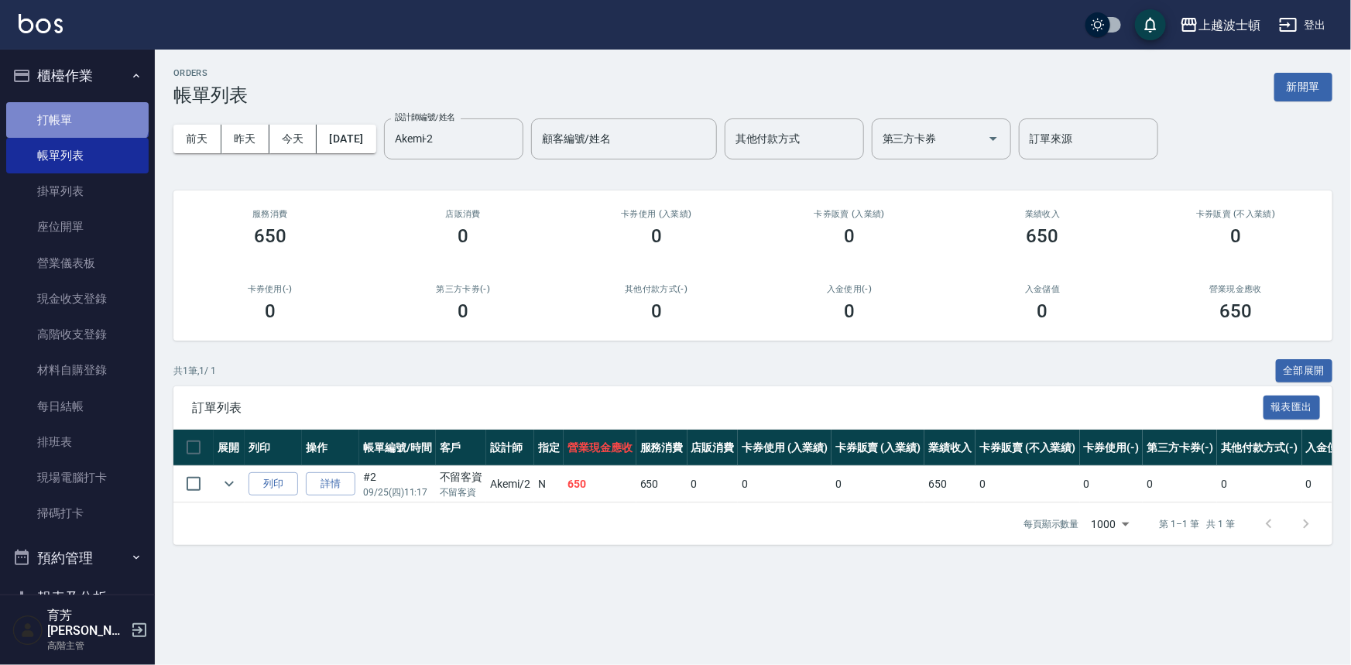
click at [76, 112] on link "打帳單" at bounding box center [77, 120] width 142 height 36
